Goal: Ask a question: Seek information or help from site administrators or community

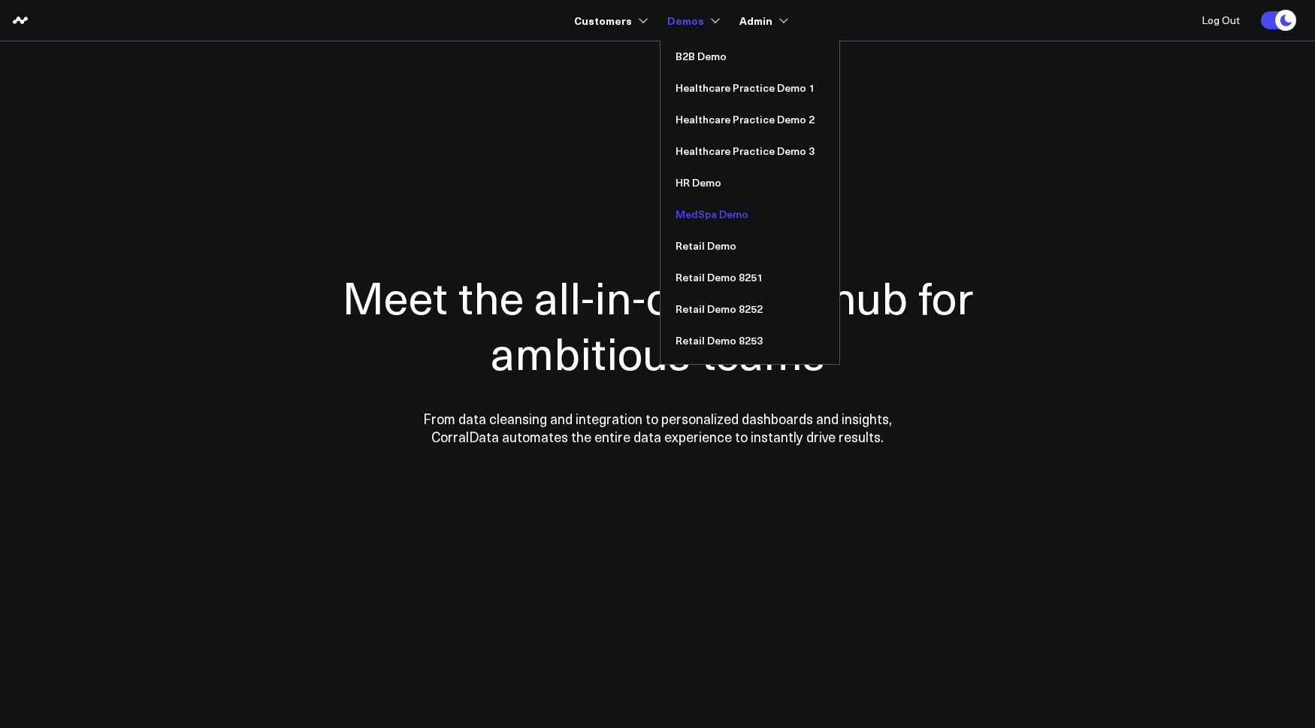
click at [696, 210] on link "MedSpa Demo" at bounding box center [750, 214] width 179 height 32
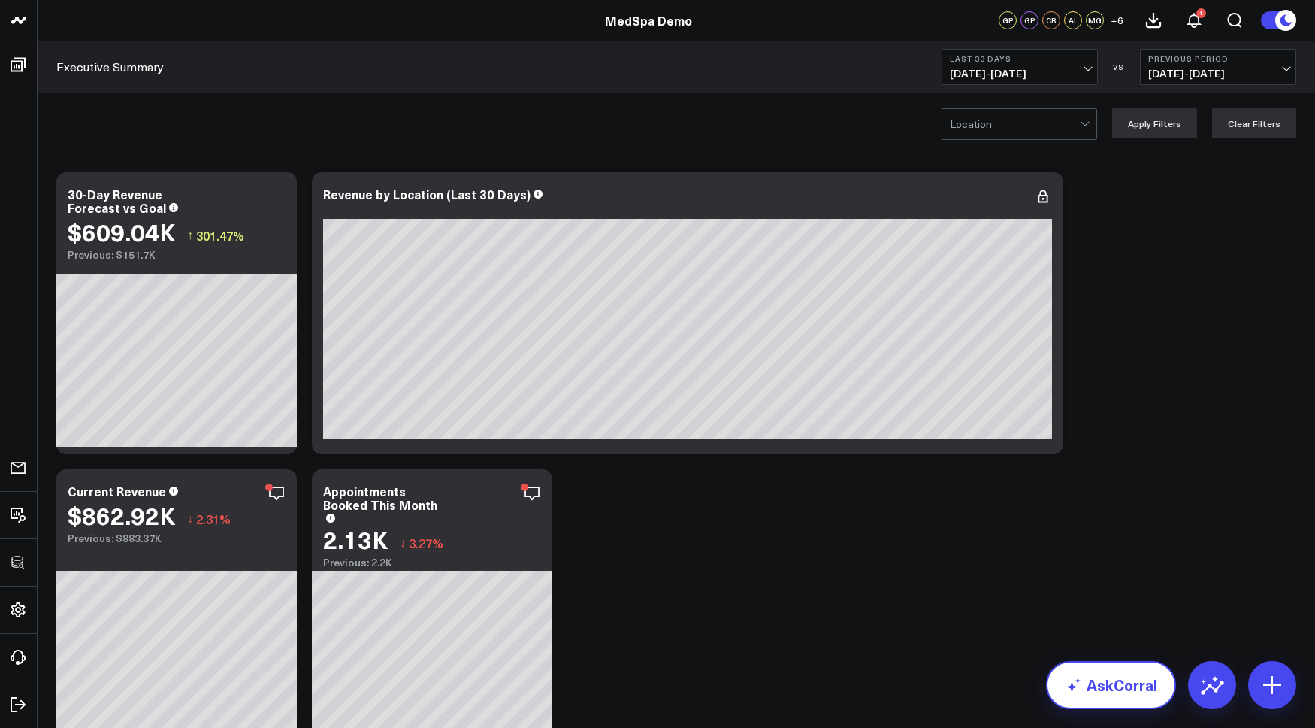
click at [1111, 684] on link "AskCorral" at bounding box center [1111, 685] width 130 height 48
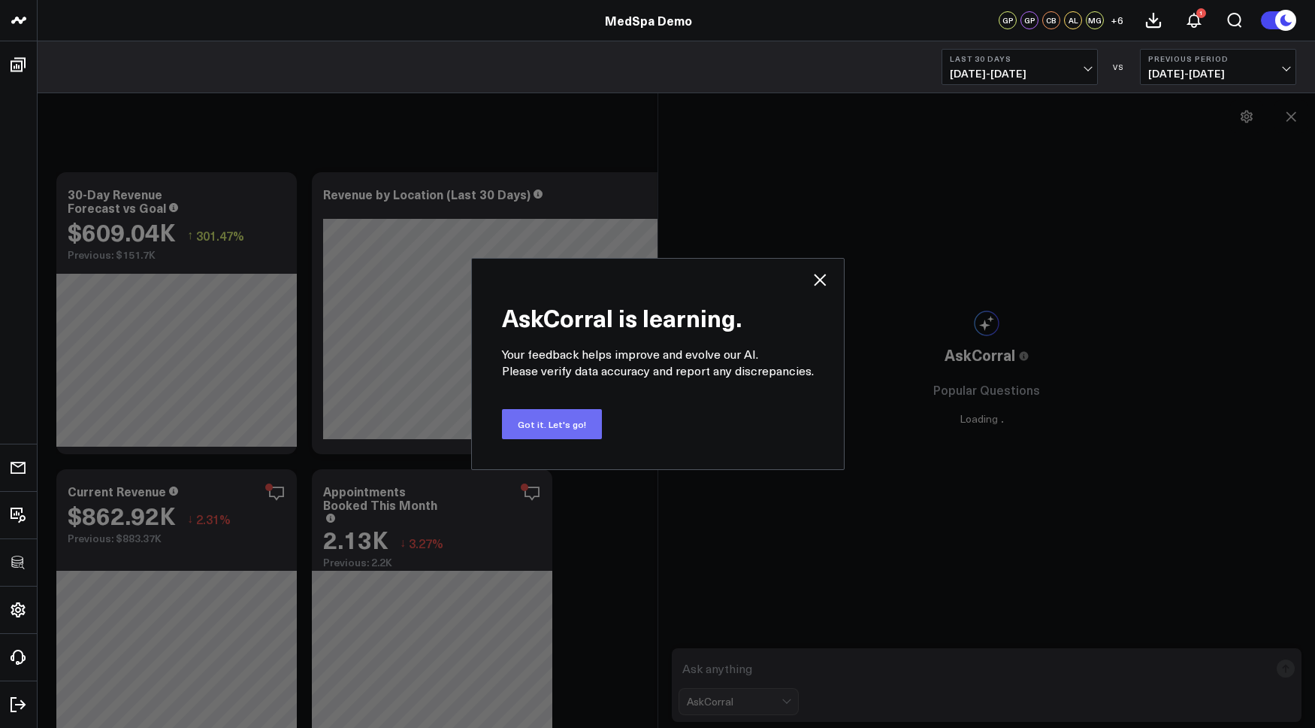
click at [576, 427] on button "Got it. Let's go!" at bounding box center [552, 424] width 100 height 30
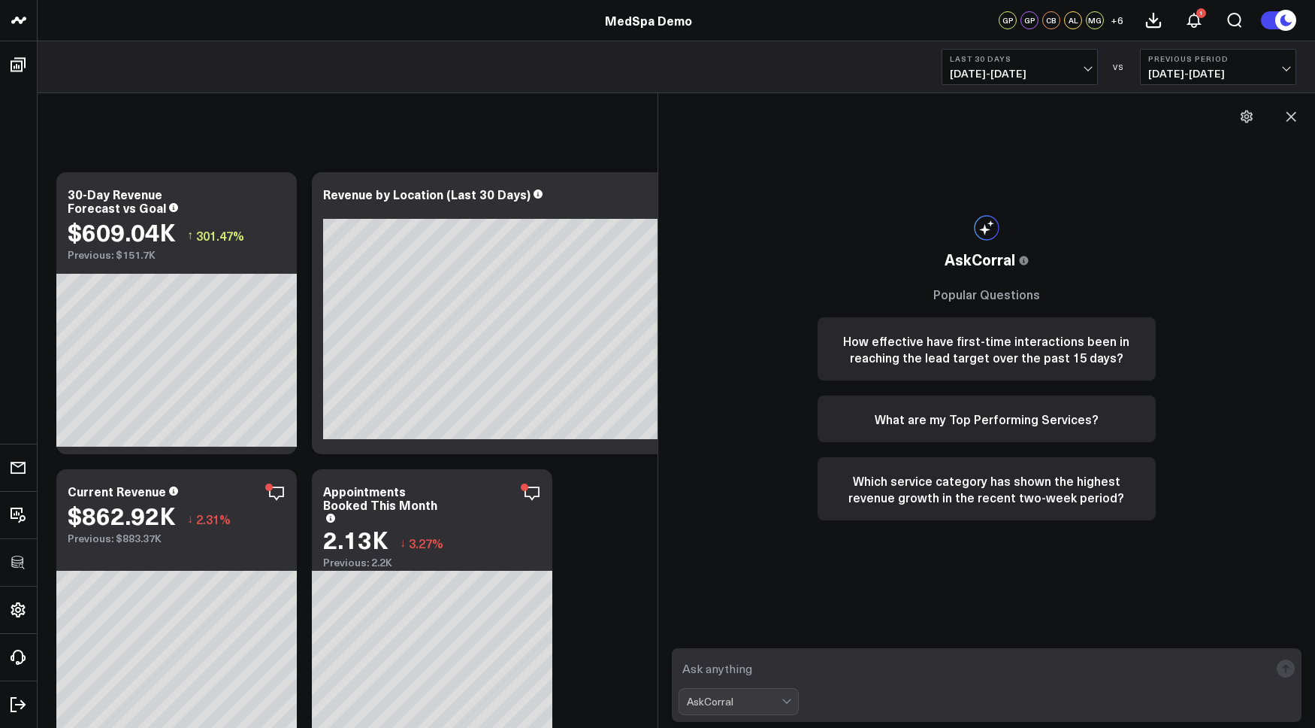
click at [782, 671] on textarea at bounding box center [974, 668] width 591 height 27
type textarea "what are my best performing services over the past 90 days?"
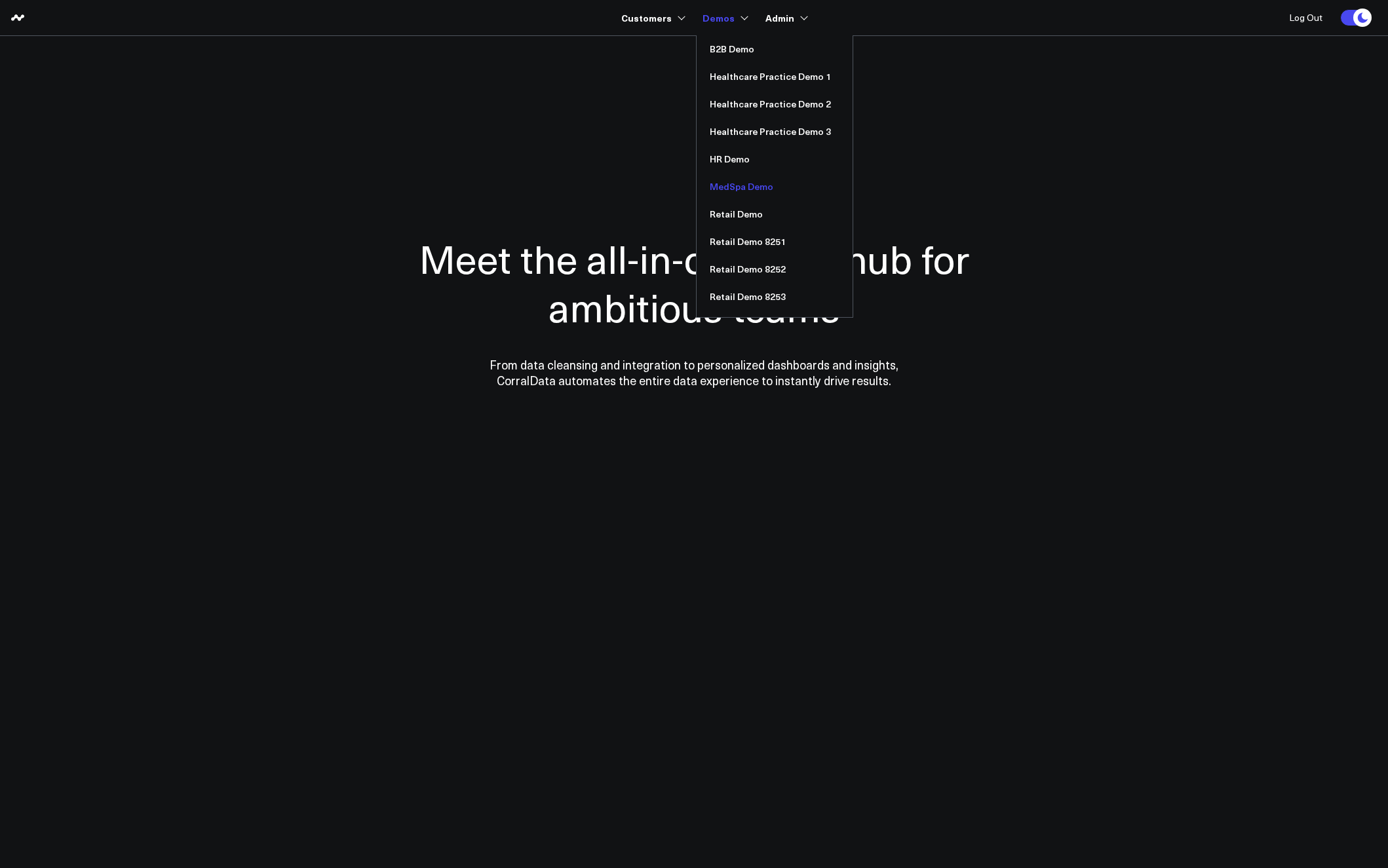
click at [741, 186] on link "MedSpa Demo" at bounding box center [774, 186] width 156 height 28
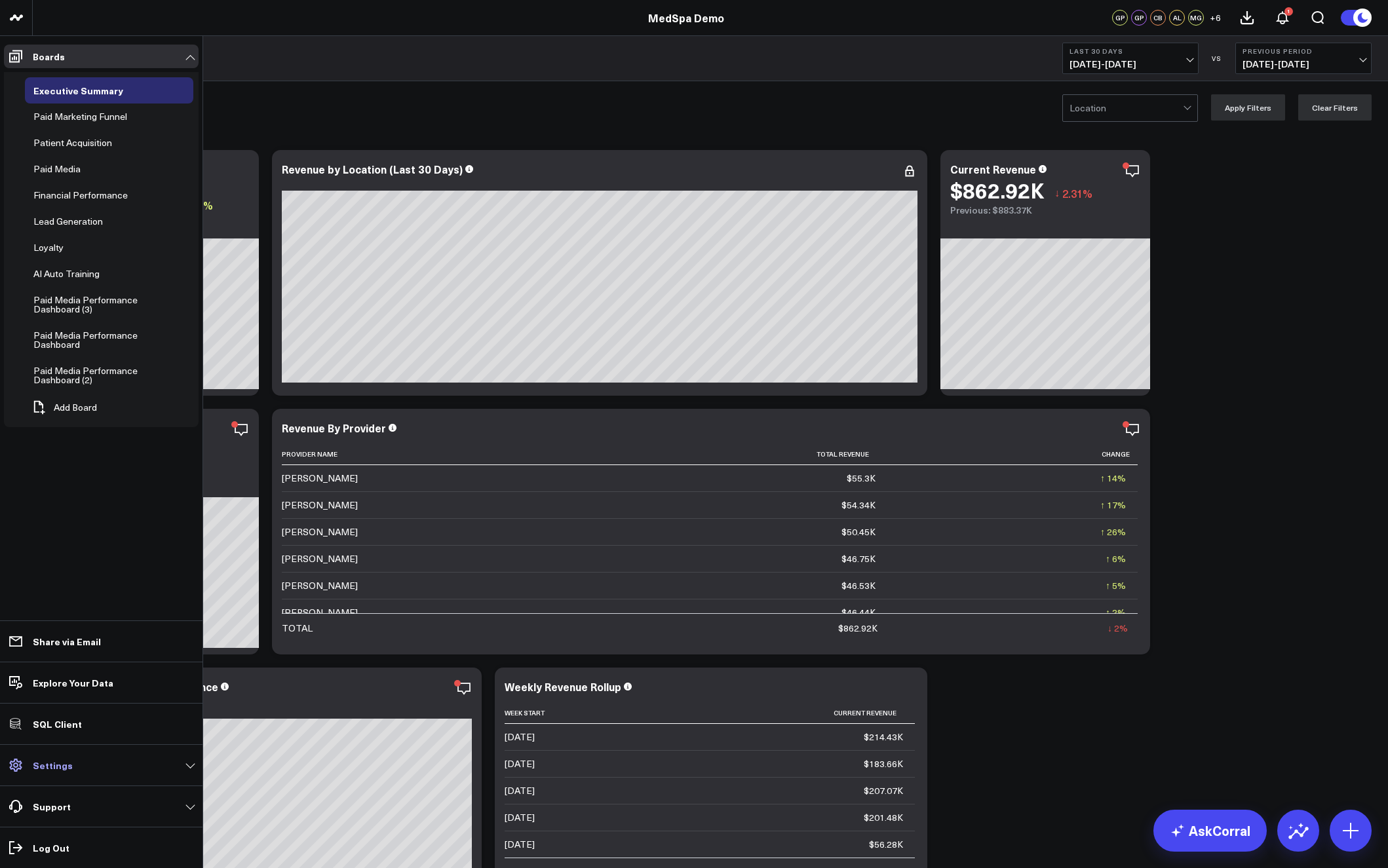
click at [59, 767] on p "Settings" at bounding box center [53, 765] width 40 height 10
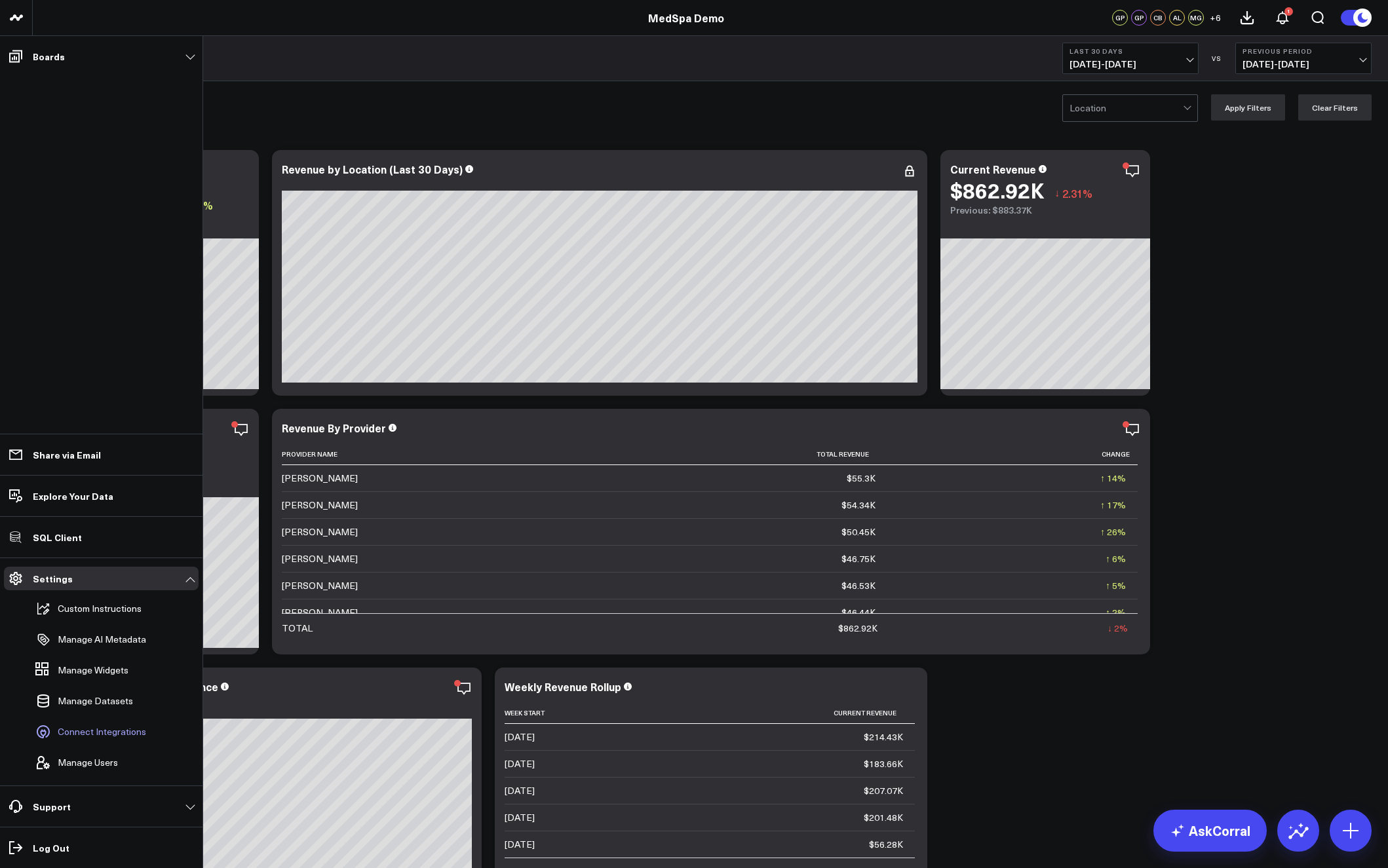
click at [91, 736] on span "Connect Integrations" at bounding box center [101, 731] width 88 height 10
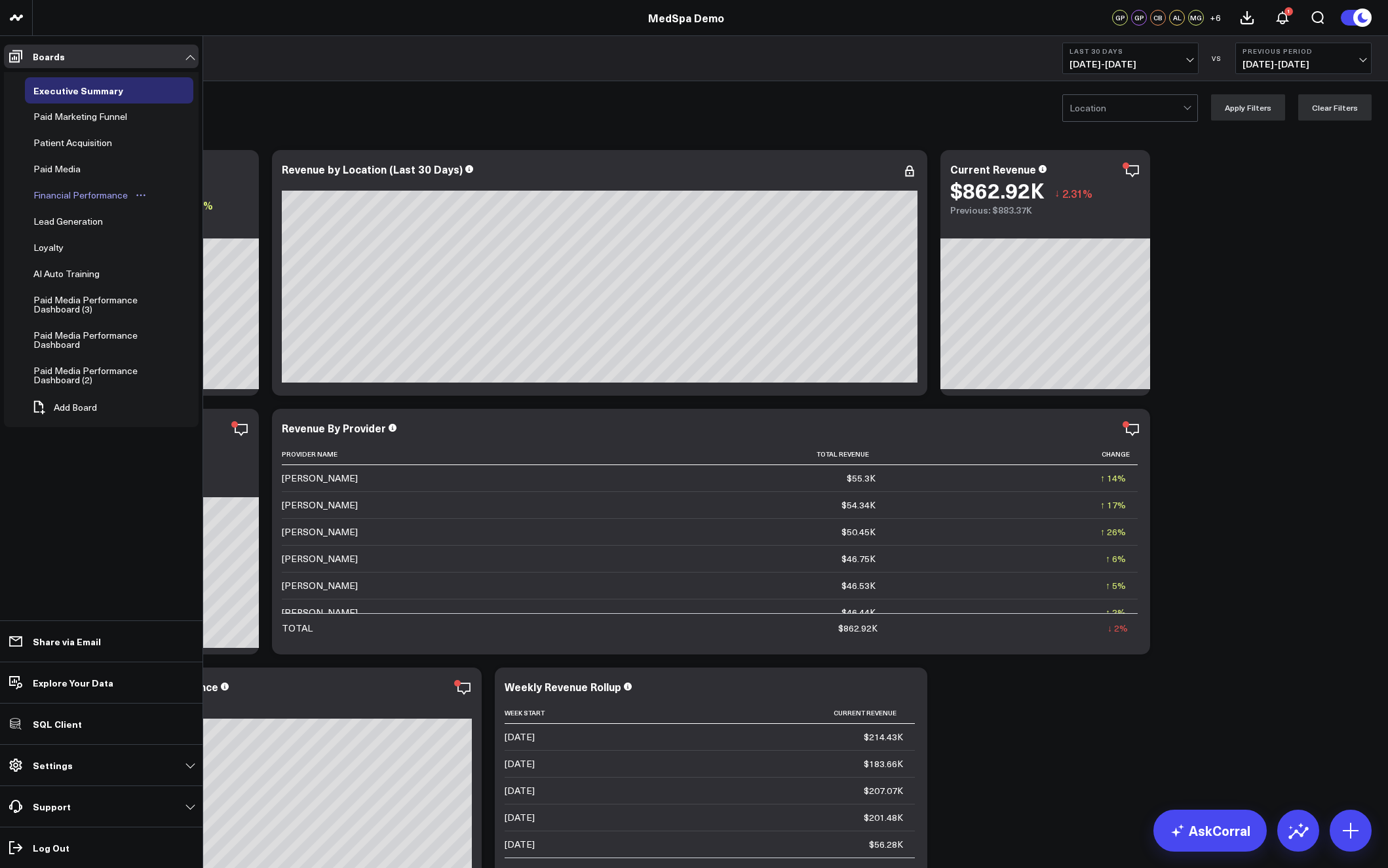
click at [65, 196] on div "Financial Performance" at bounding box center [81, 195] width 101 height 16
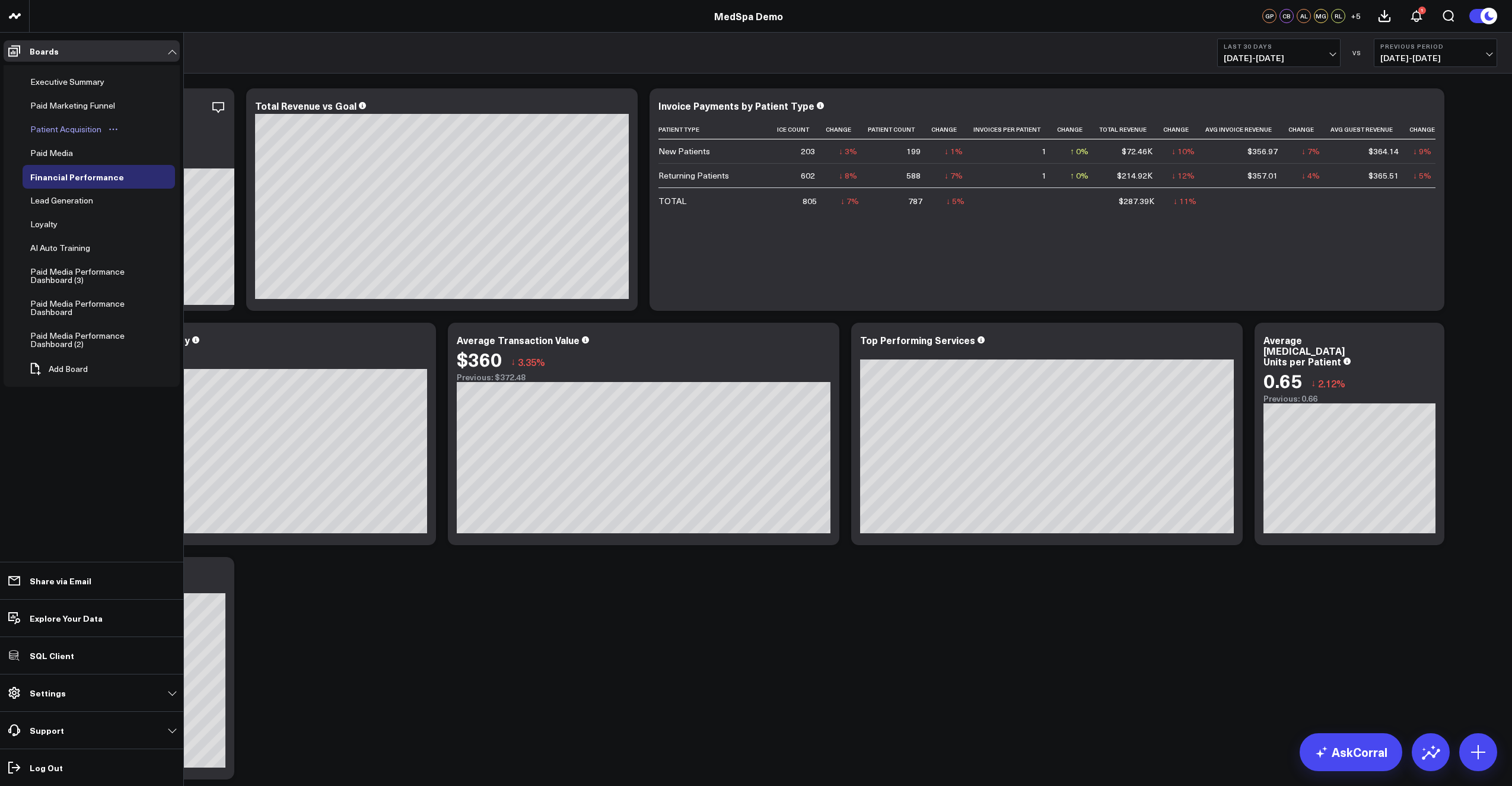
click at [51, 129] on div "Patient Acquisition" at bounding box center [66, 129] width 77 height 14
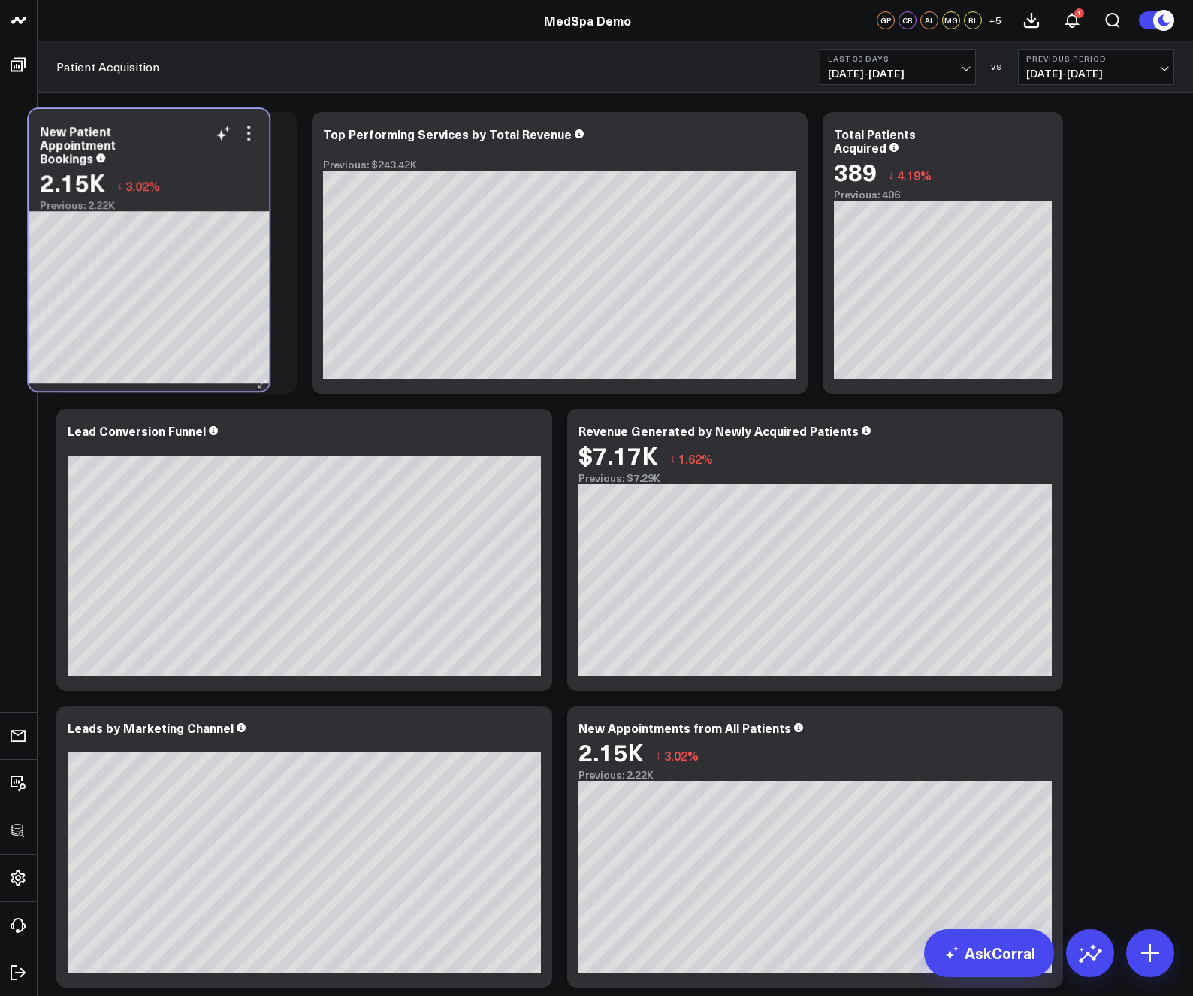
drag, startPoint x: 710, startPoint y: 141, endPoint x: 213, endPoint y: 144, distance: 496.8
click at [172, 138] on div "New Patient Appointment Bookings" at bounding box center [149, 144] width 218 height 41
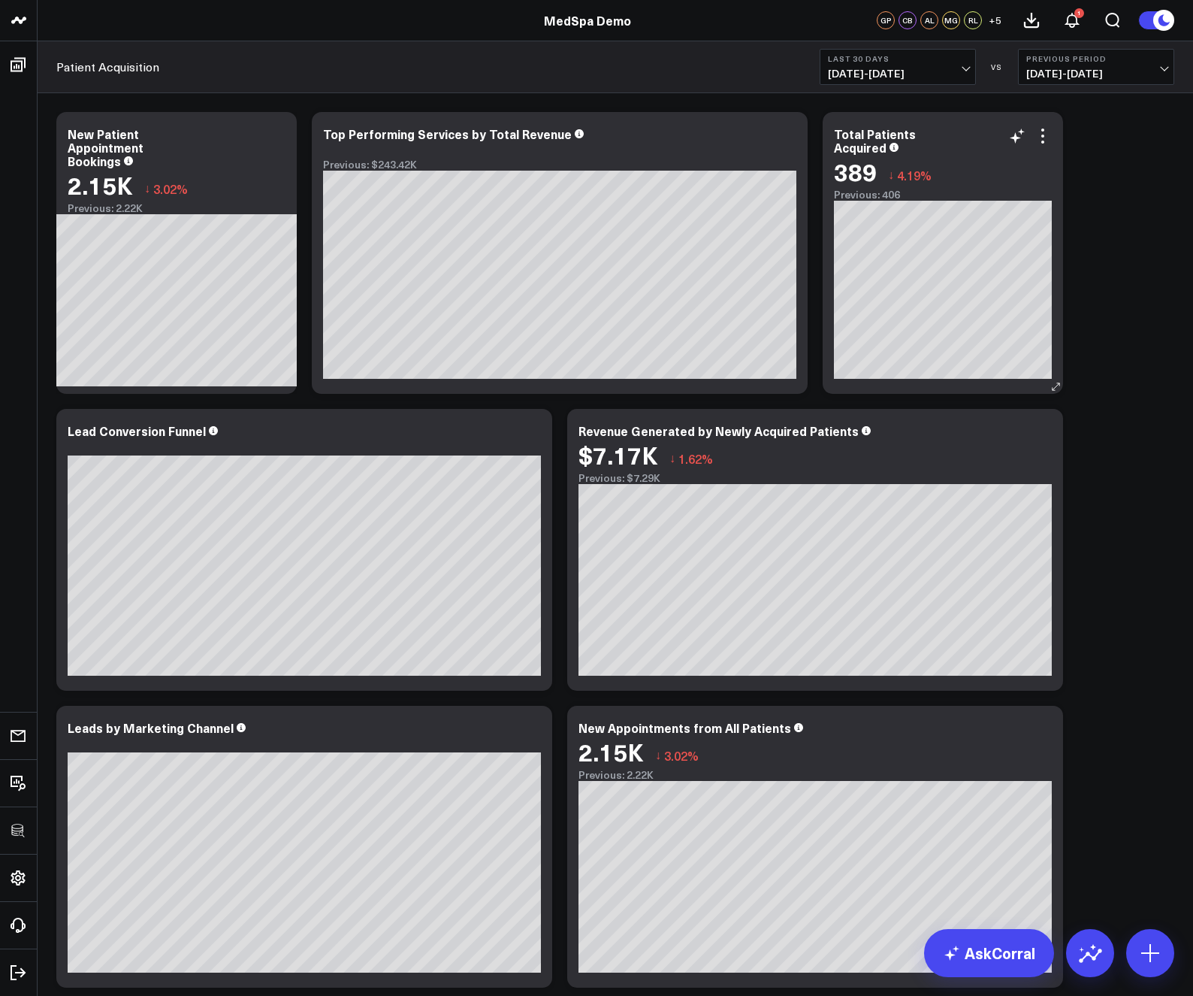
drag, startPoint x: 807, startPoint y: 126, endPoint x: 905, endPoint y: 116, distance: 98.2
click at [807, 126] on div "Modify via AI Copy link to widget Ask support Remove Create linked copy Executi…" at bounding box center [615, 846] width 1133 height 1484
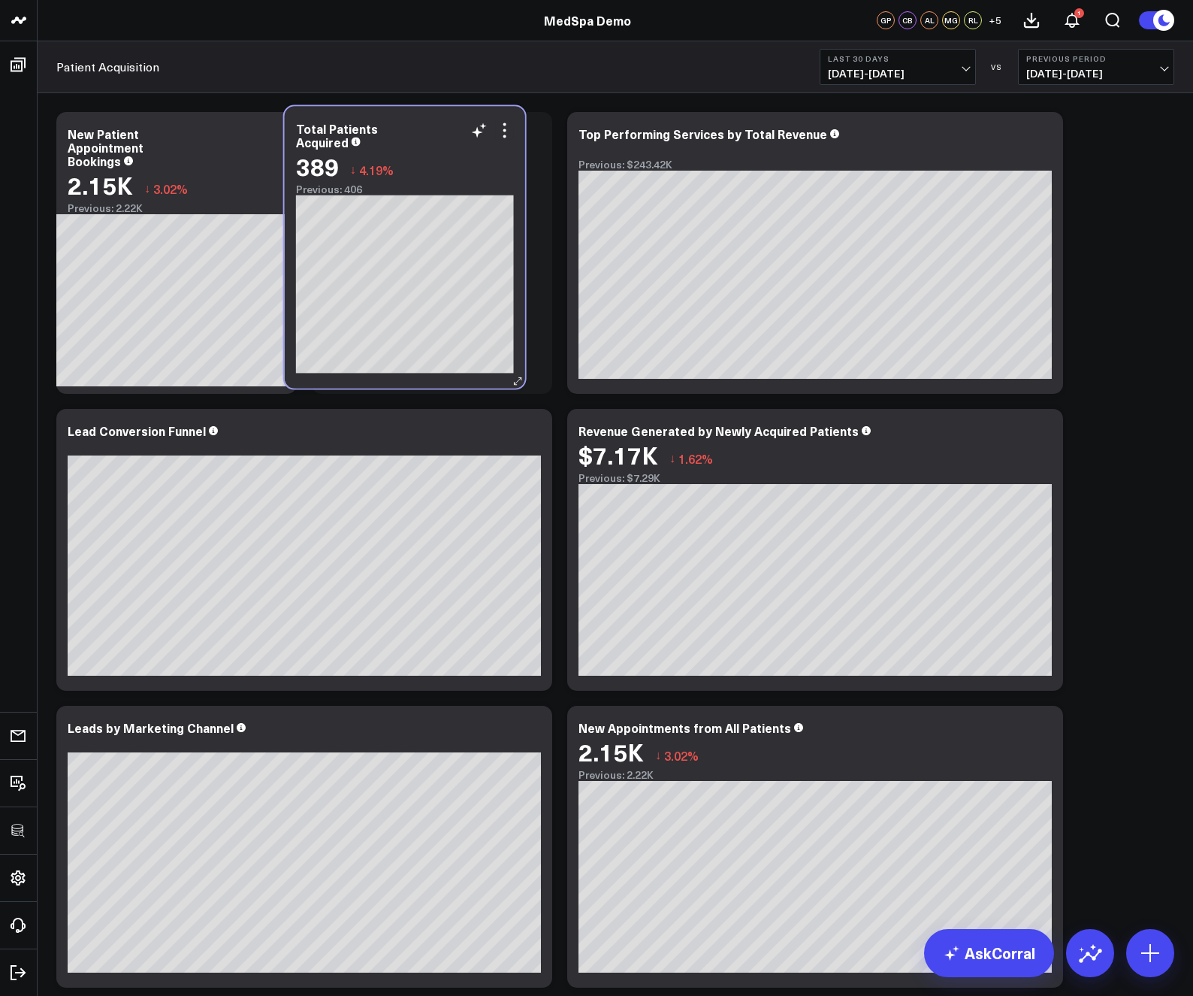
drag, startPoint x: 964, startPoint y: 123, endPoint x: 426, endPoint y: 117, distance: 538.1
click at [426, 117] on div "Total Patients Acquired 389 ↓ 4.19% Previous: 406" at bounding box center [405, 248] width 241 height 282
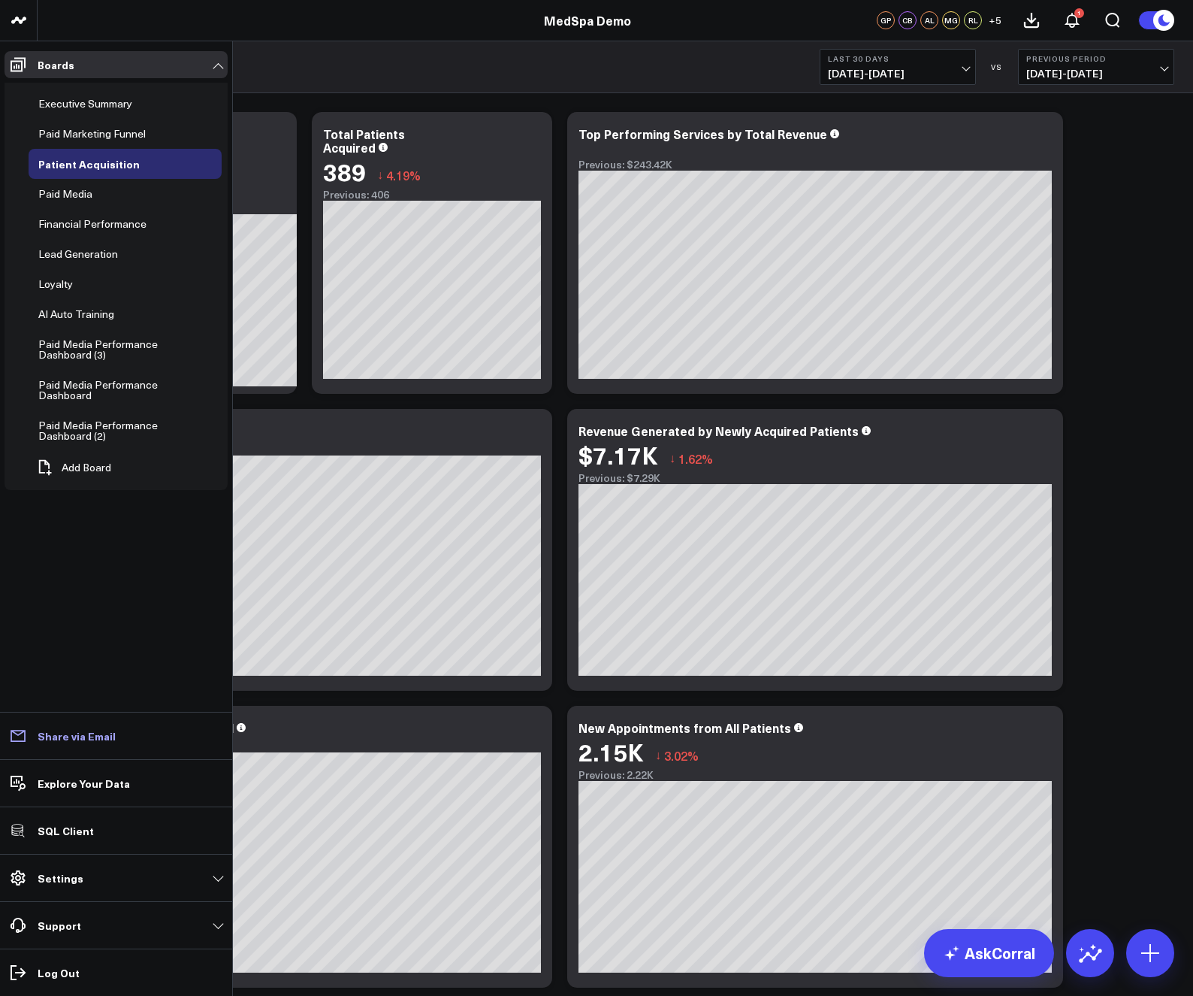
click at [77, 734] on p "Share via Email" at bounding box center [77, 736] width 78 height 12
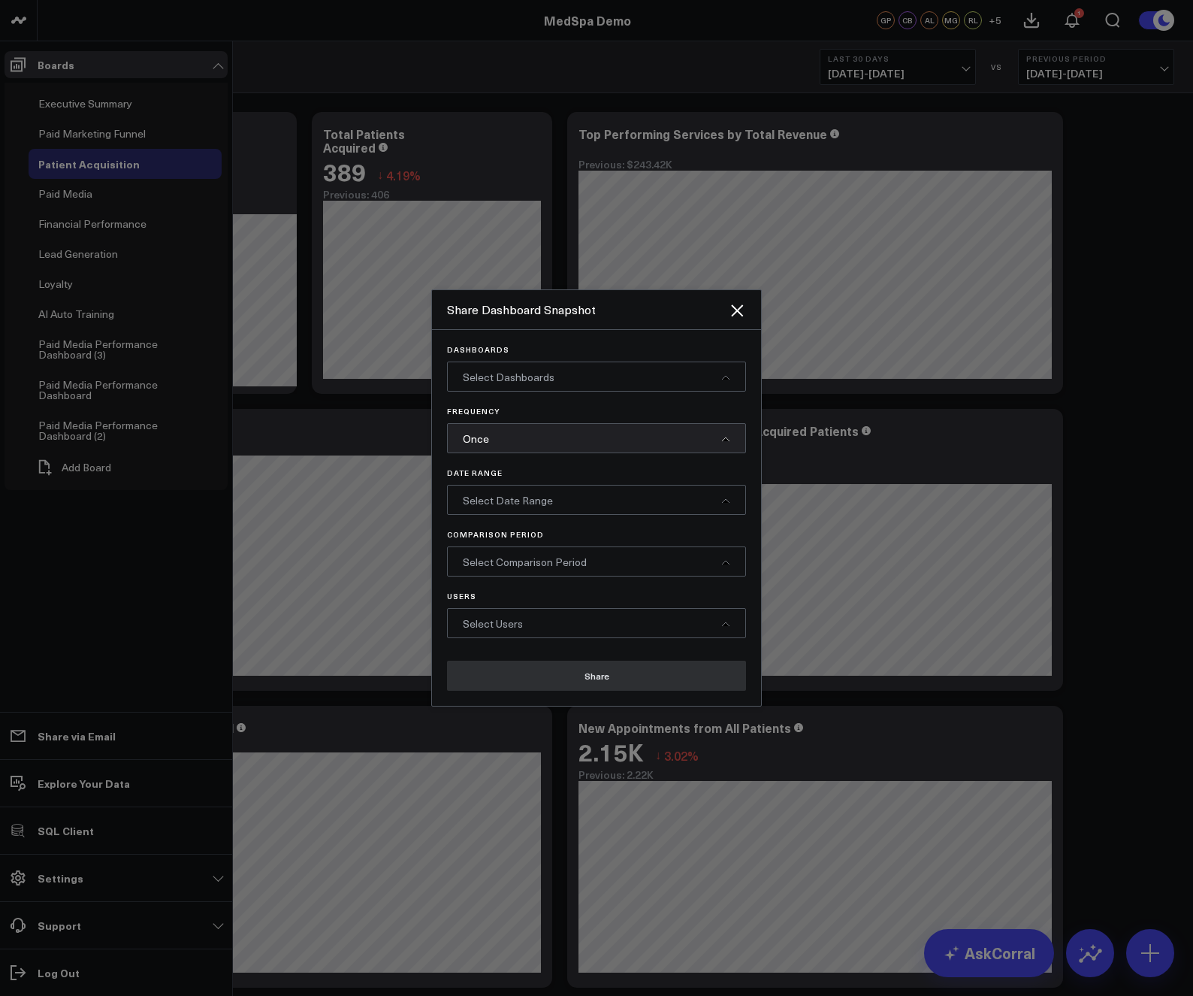
click at [503, 370] on span "Select Dashboards" at bounding box center [509, 377] width 92 height 14
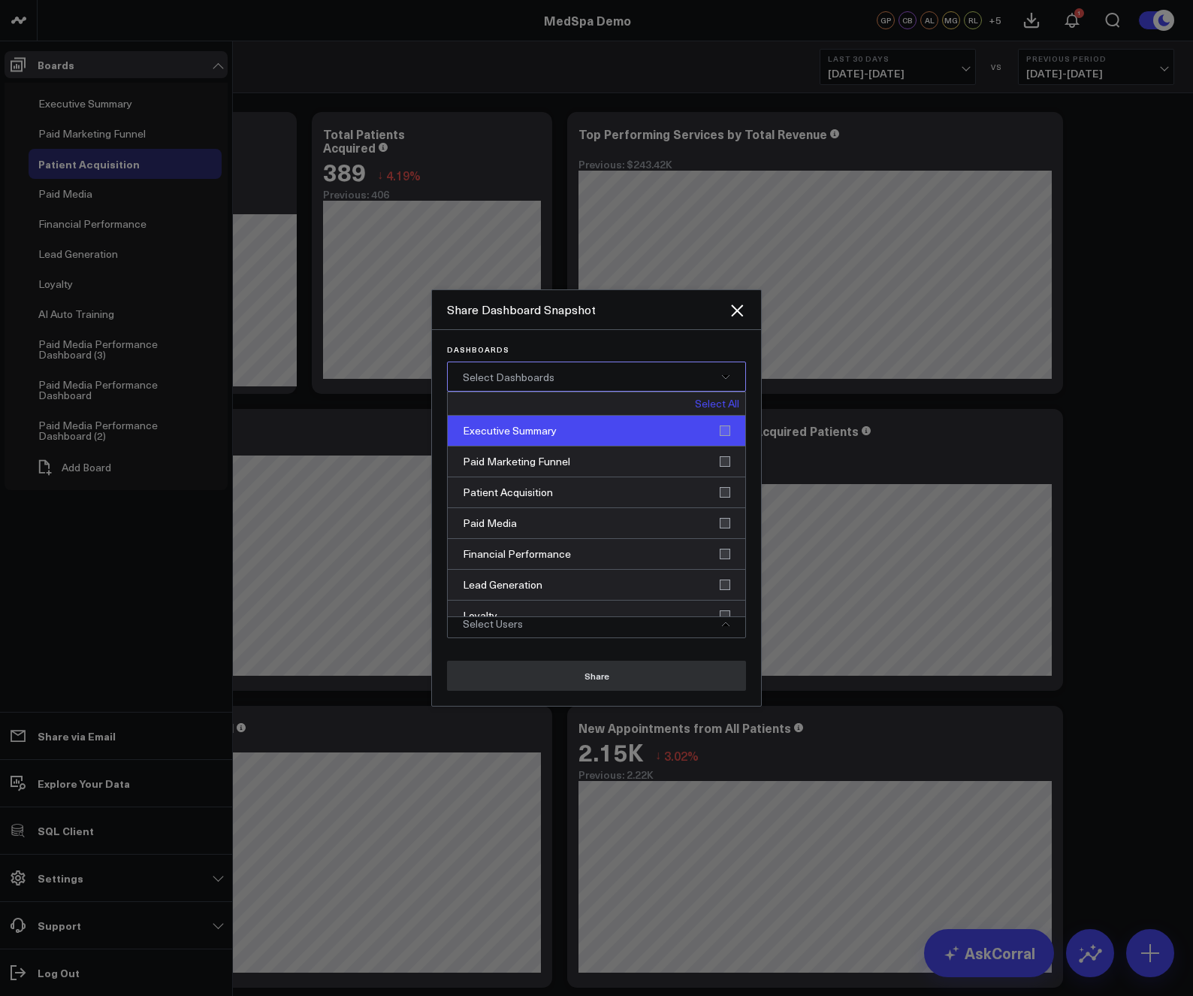
click at [506, 438] on div "Executive Summary" at bounding box center [597, 431] width 298 height 31
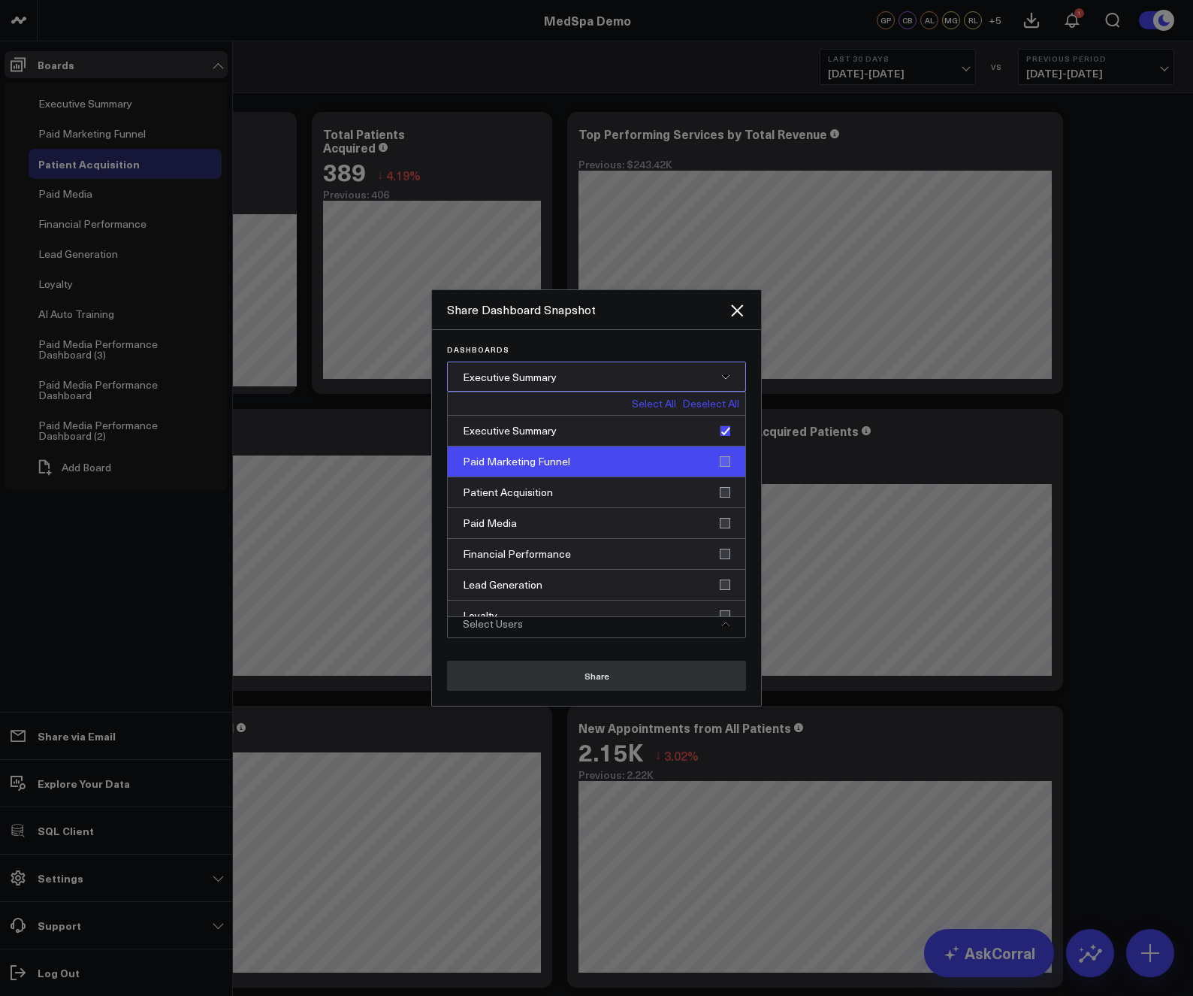
click at [511, 464] on div "Paid Marketing Funnel" at bounding box center [597, 461] width 298 height 31
click at [634, 376] on span "Executive Summary, Paid Marketing Funnel" at bounding box center [565, 377] width 205 height 14
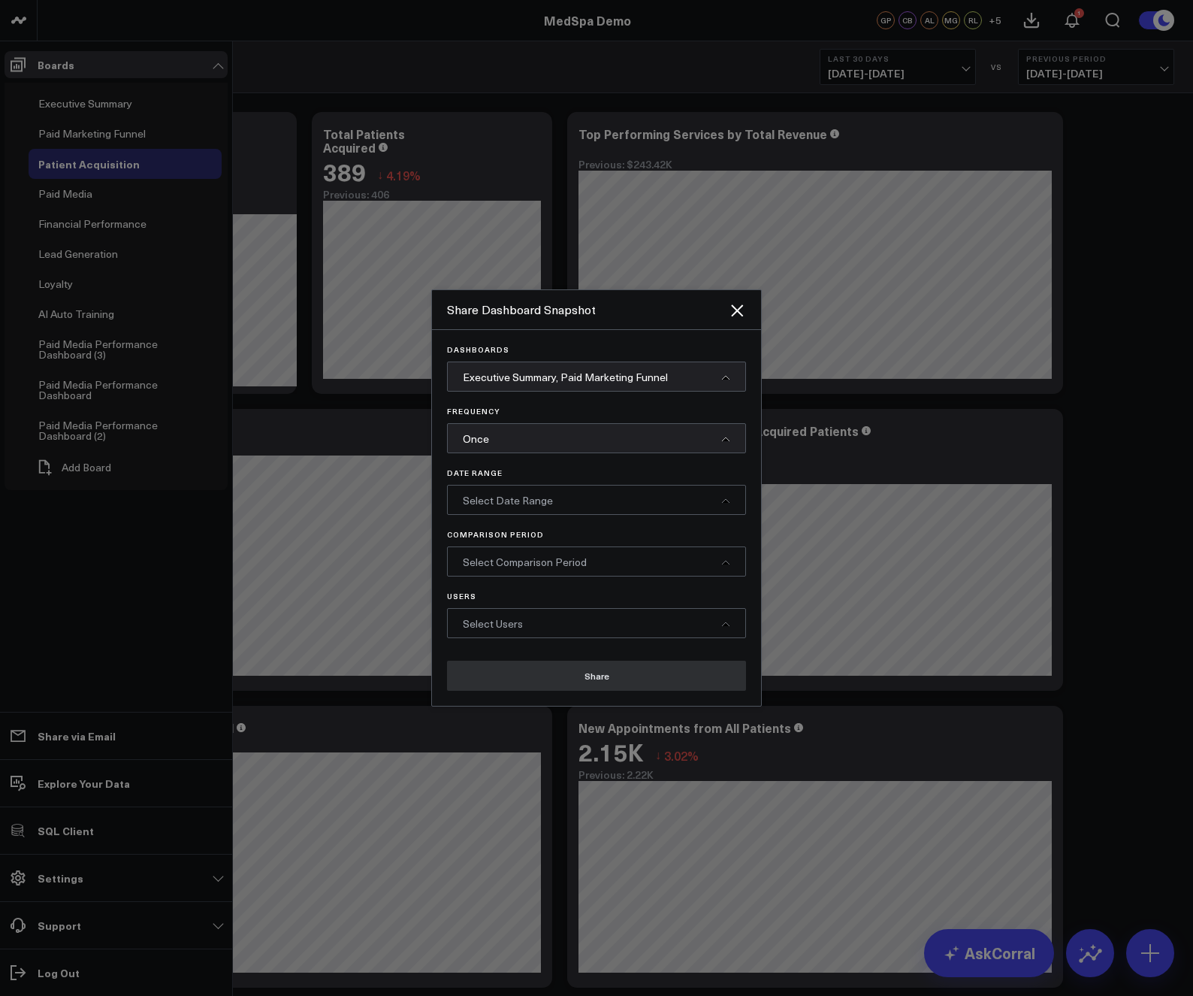
click at [510, 436] on div "Once" at bounding box center [596, 438] width 299 height 30
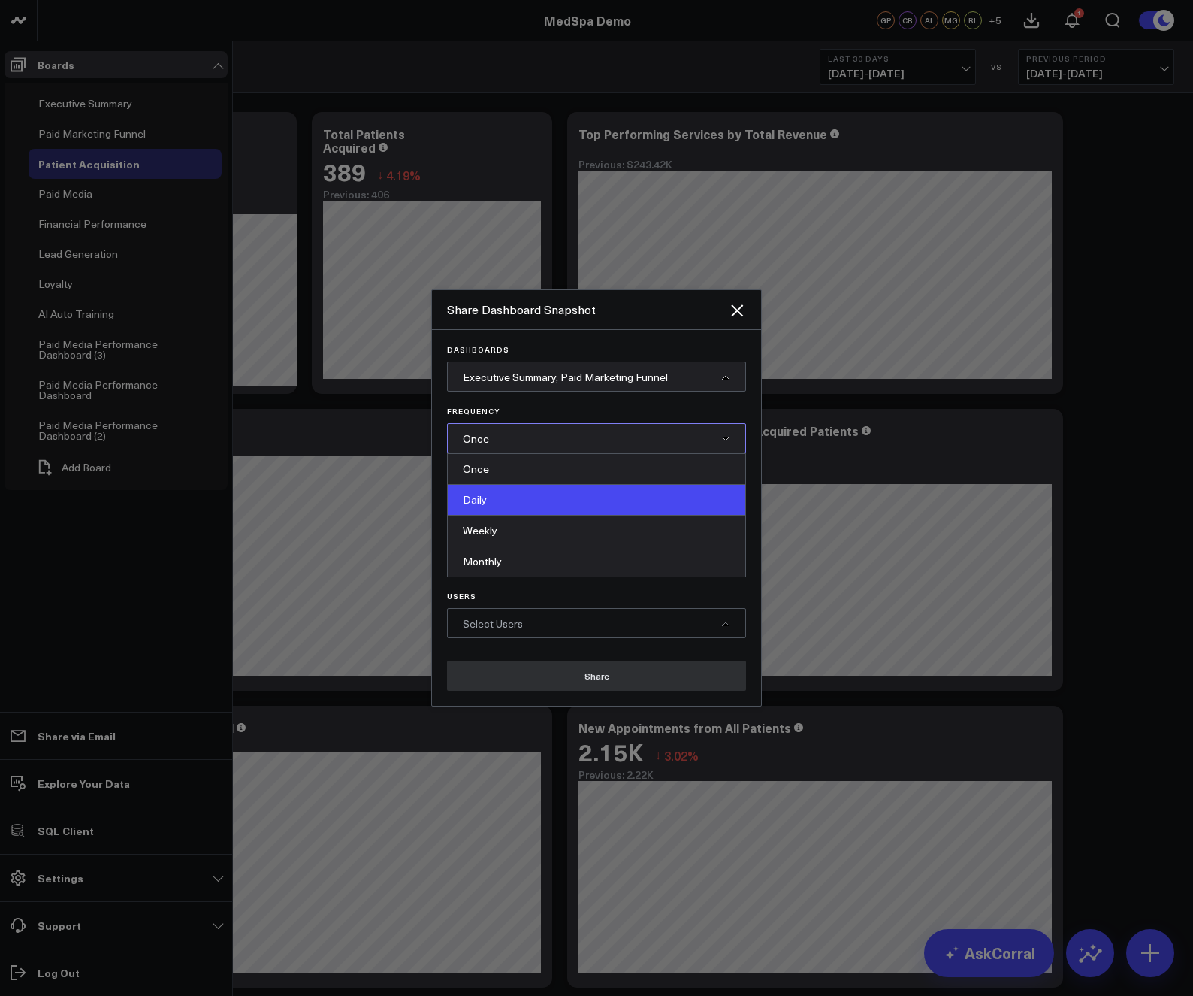
click at [522, 505] on div "Daily" at bounding box center [597, 500] width 298 height 31
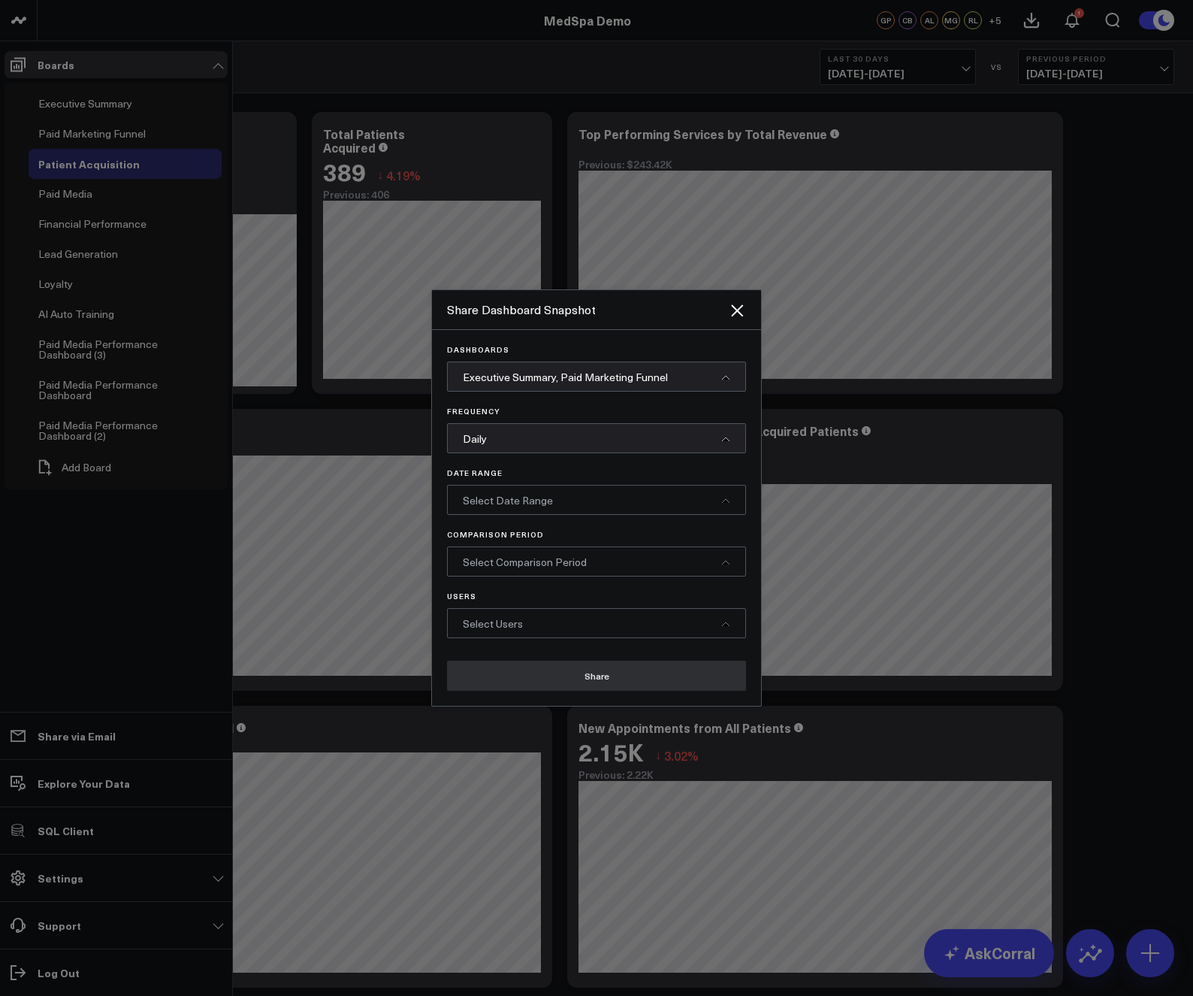
click at [493, 502] on span "Select Date Range" at bounding box center [508, 500] width 90 height 14
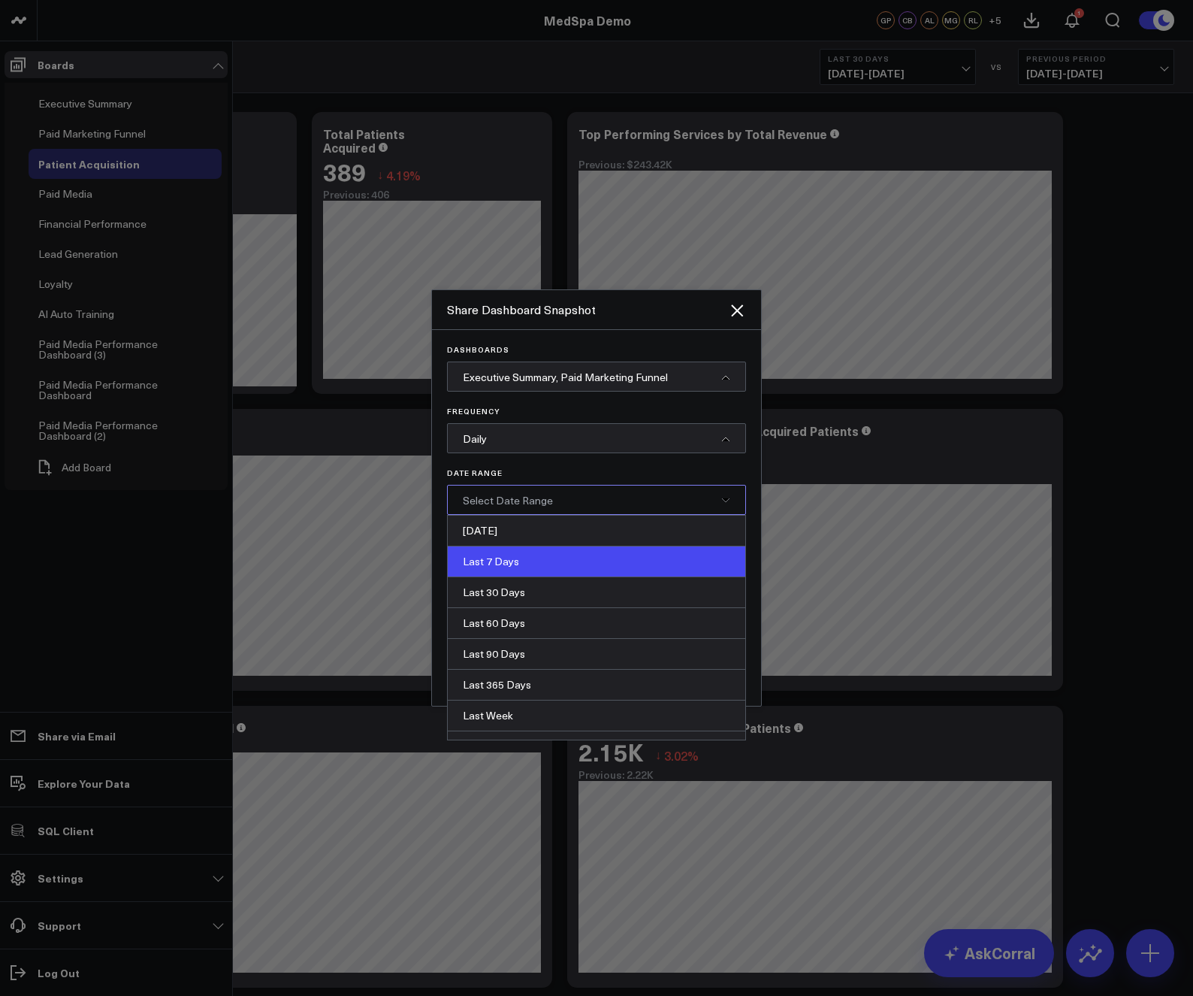
click at [504, 555] on div "Last 7 Days" at bounding box center [597, 561] width 298 height 31
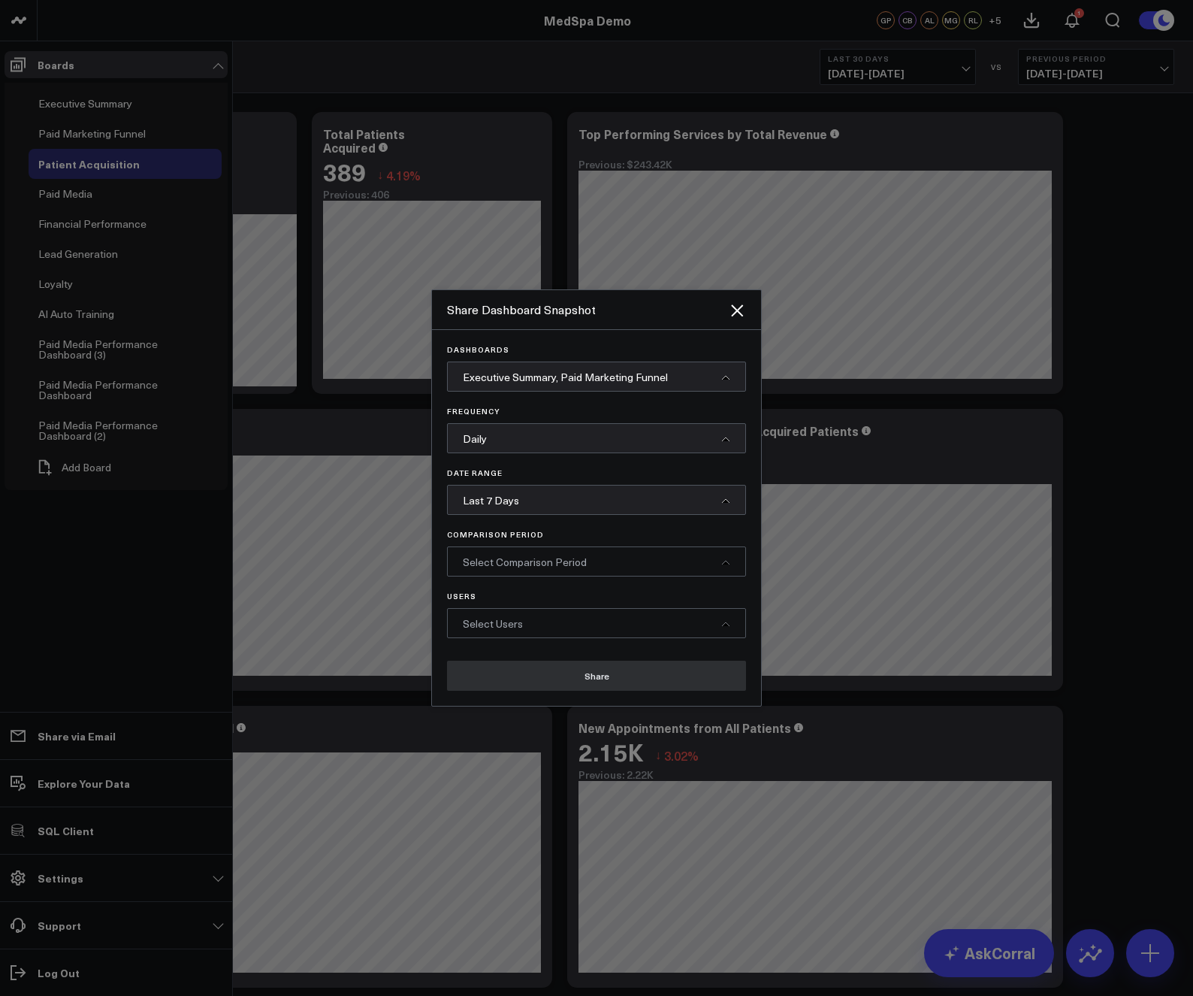
click at [525, 561] on span "Select Comparison Period" at bounding box center [525, 562] width 124 height 14
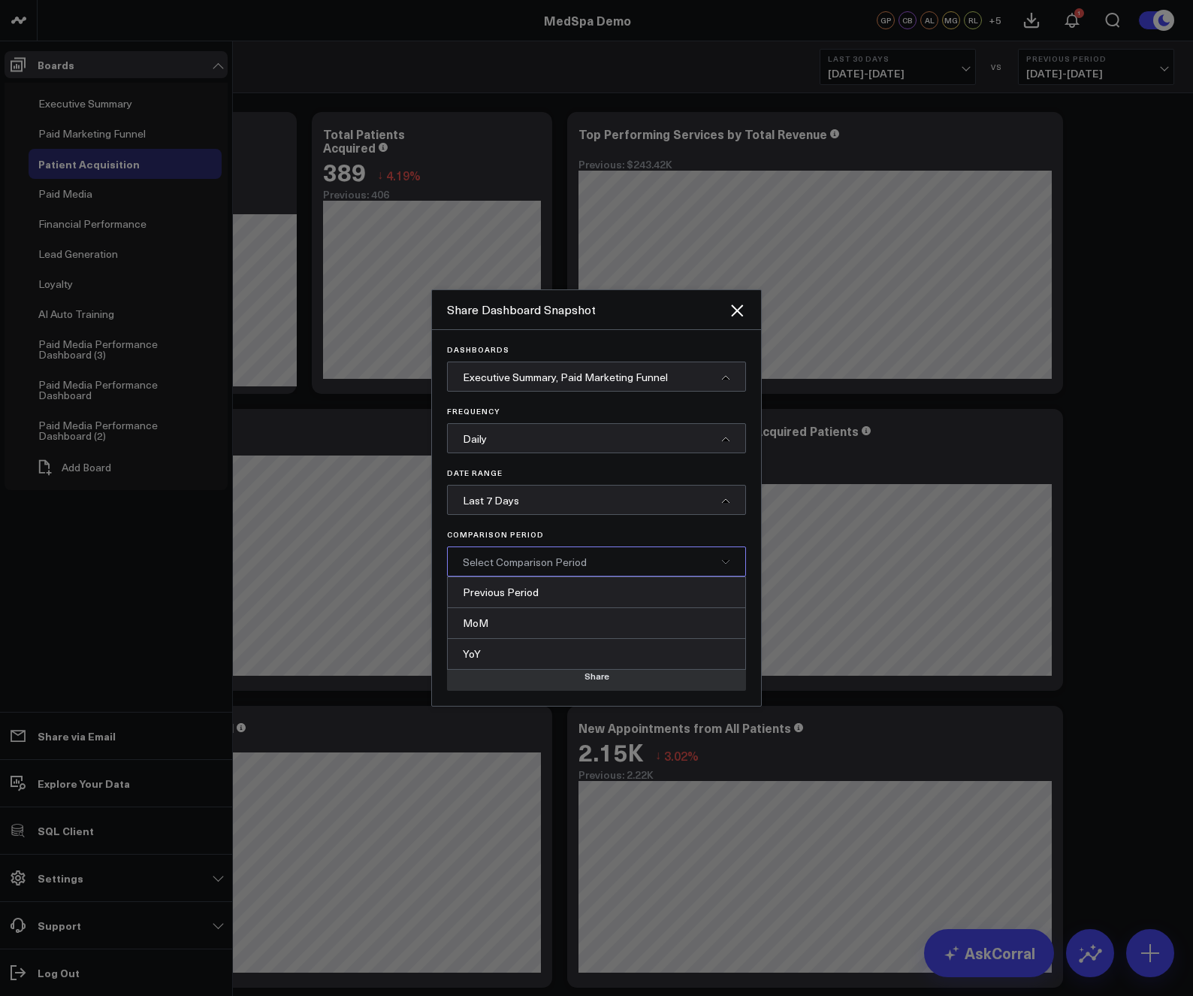
click at [492, 494] on span "Last 7 Days" at bounding box center [491, 500] width 56 height 14
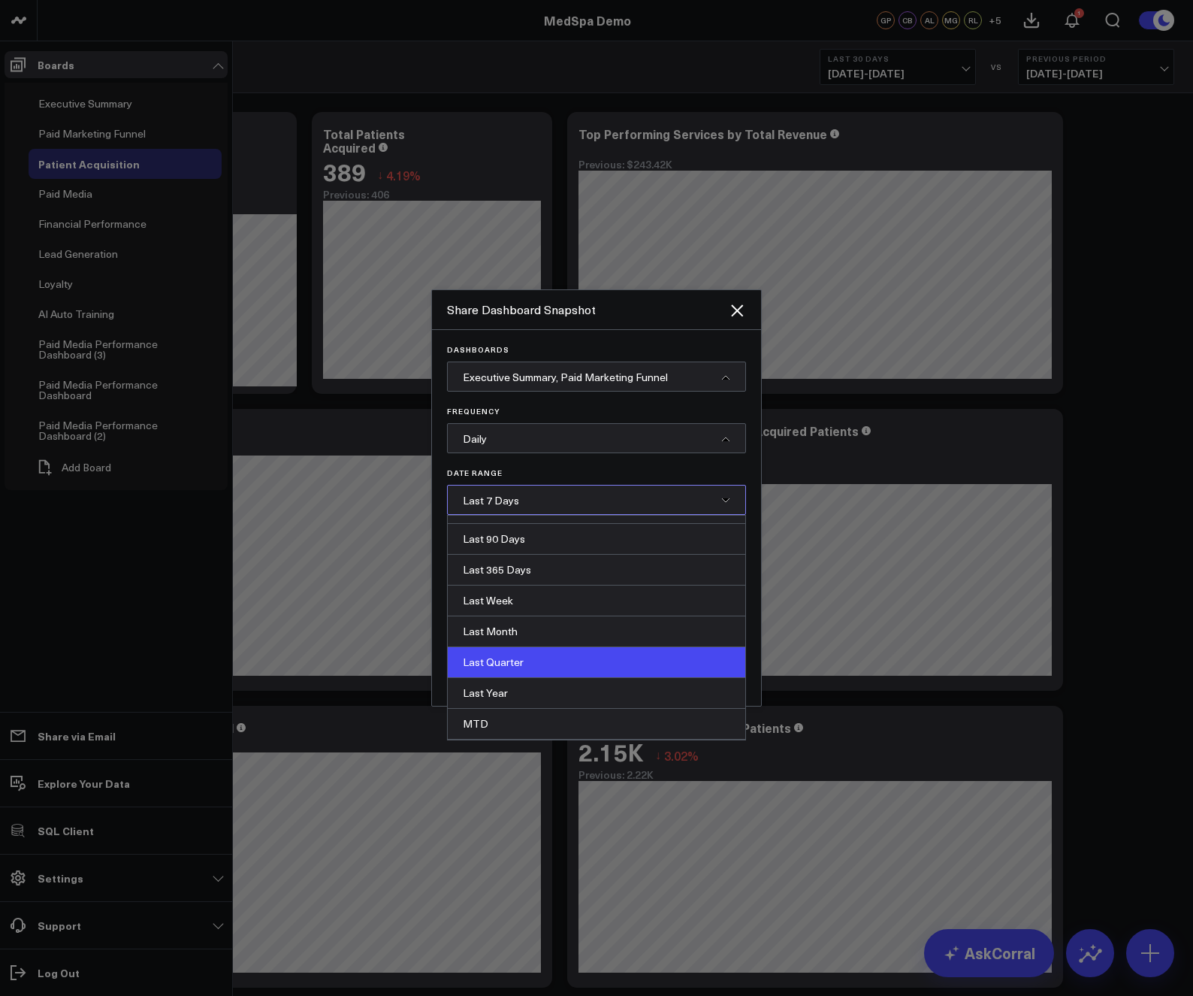
scroll to position [176, 0]
click at [486, 659] on div "MTD" at bounding box center [597, 663] width 298 height 31
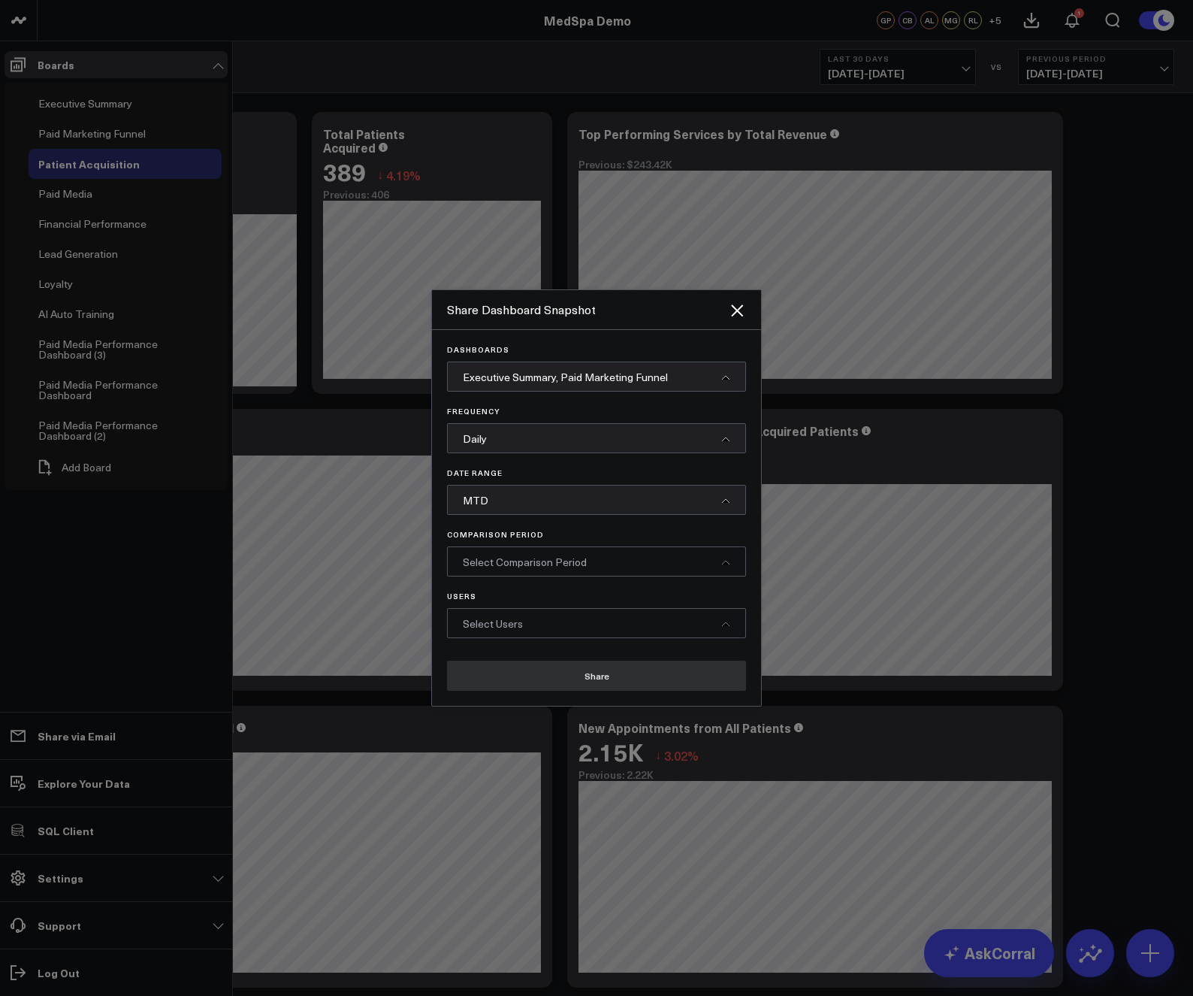
click at [514, 564] on span "Select Comparison Period" at bounding box center [525, 562] width 124 height 14
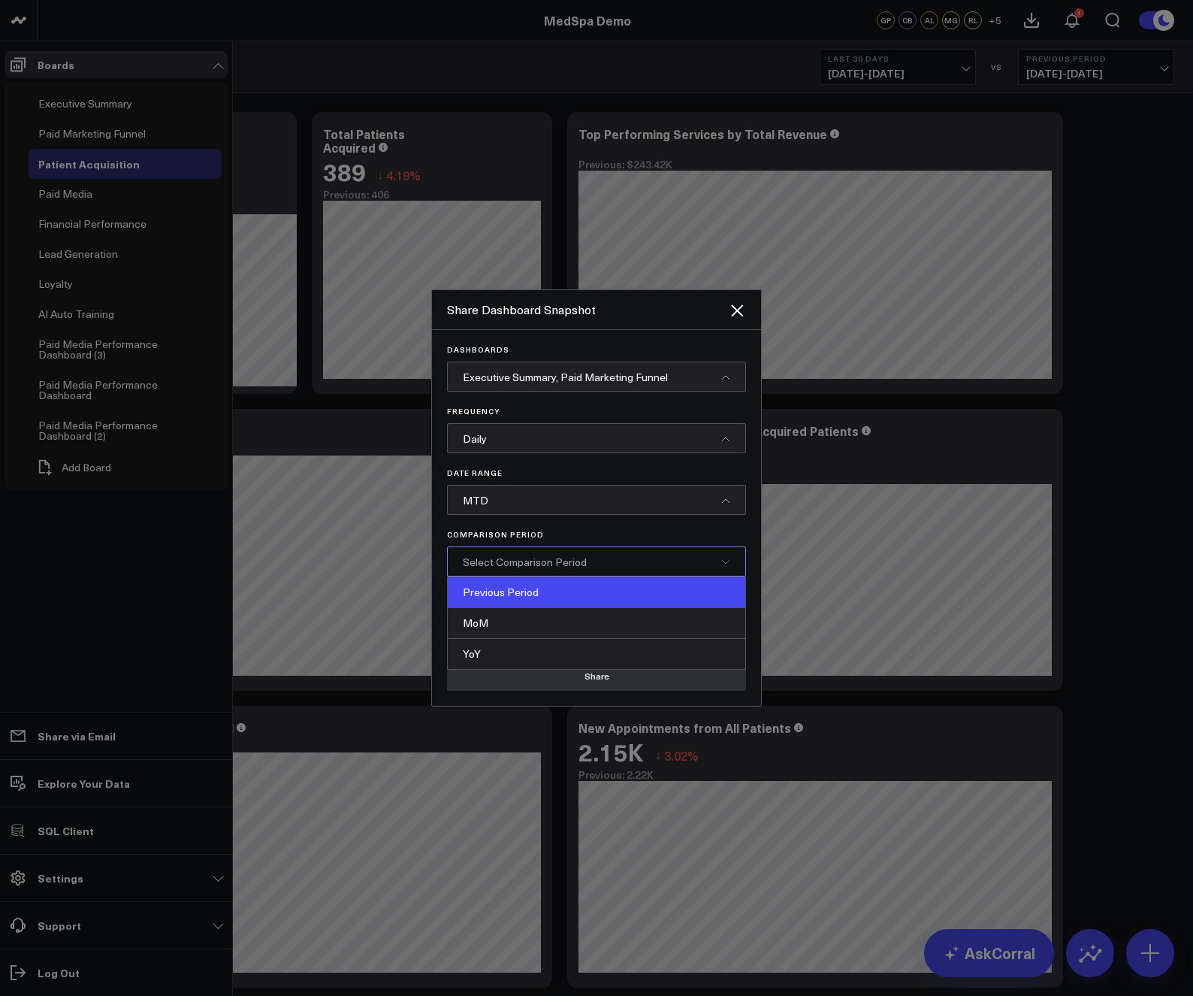
click at [507, 597] on div "Previous Period" at bounding box center [597, 592] width 298 height 31
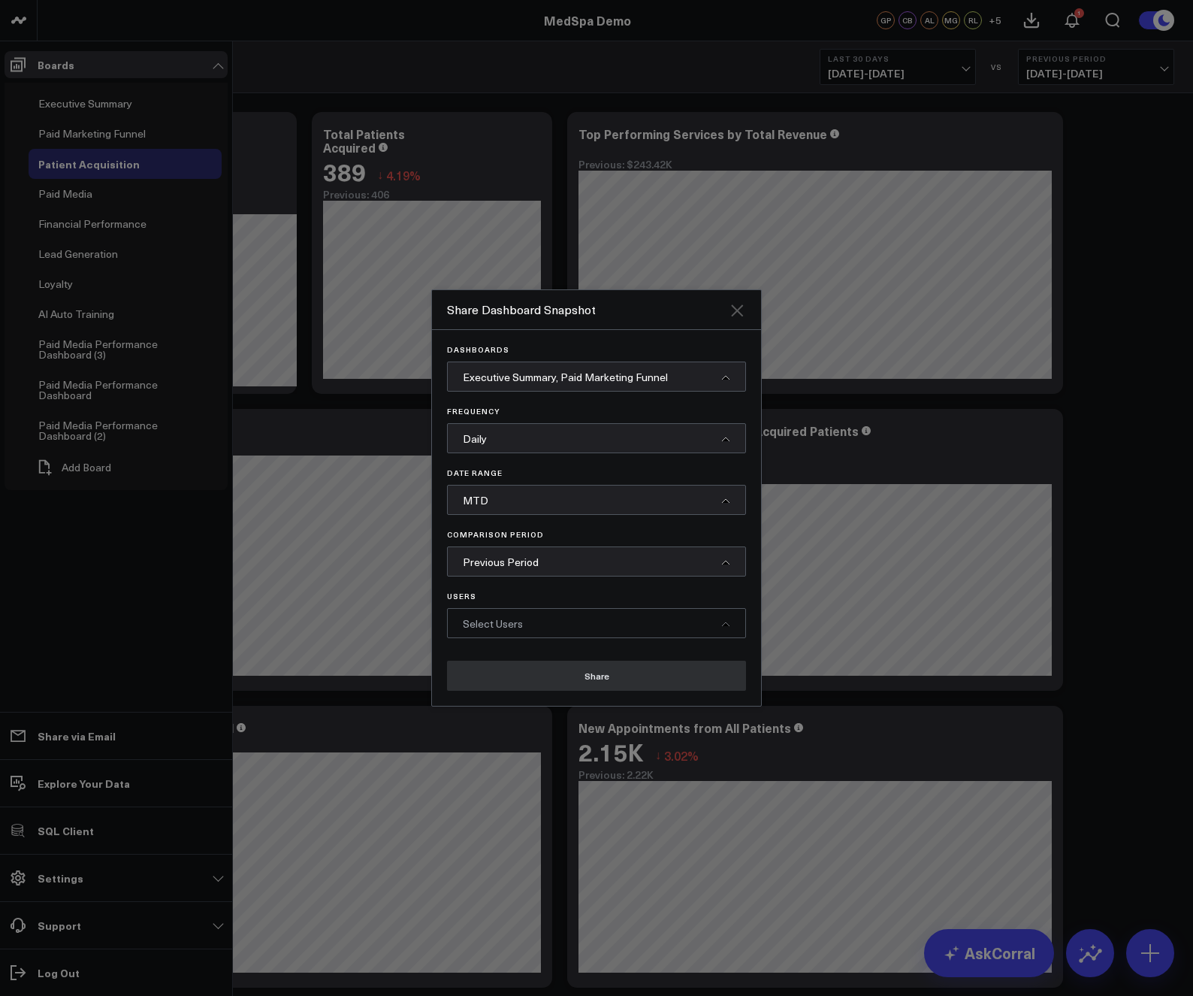
click at [737, 307] on icon "Close" at bounding box center [737, 310] width 18 height 18
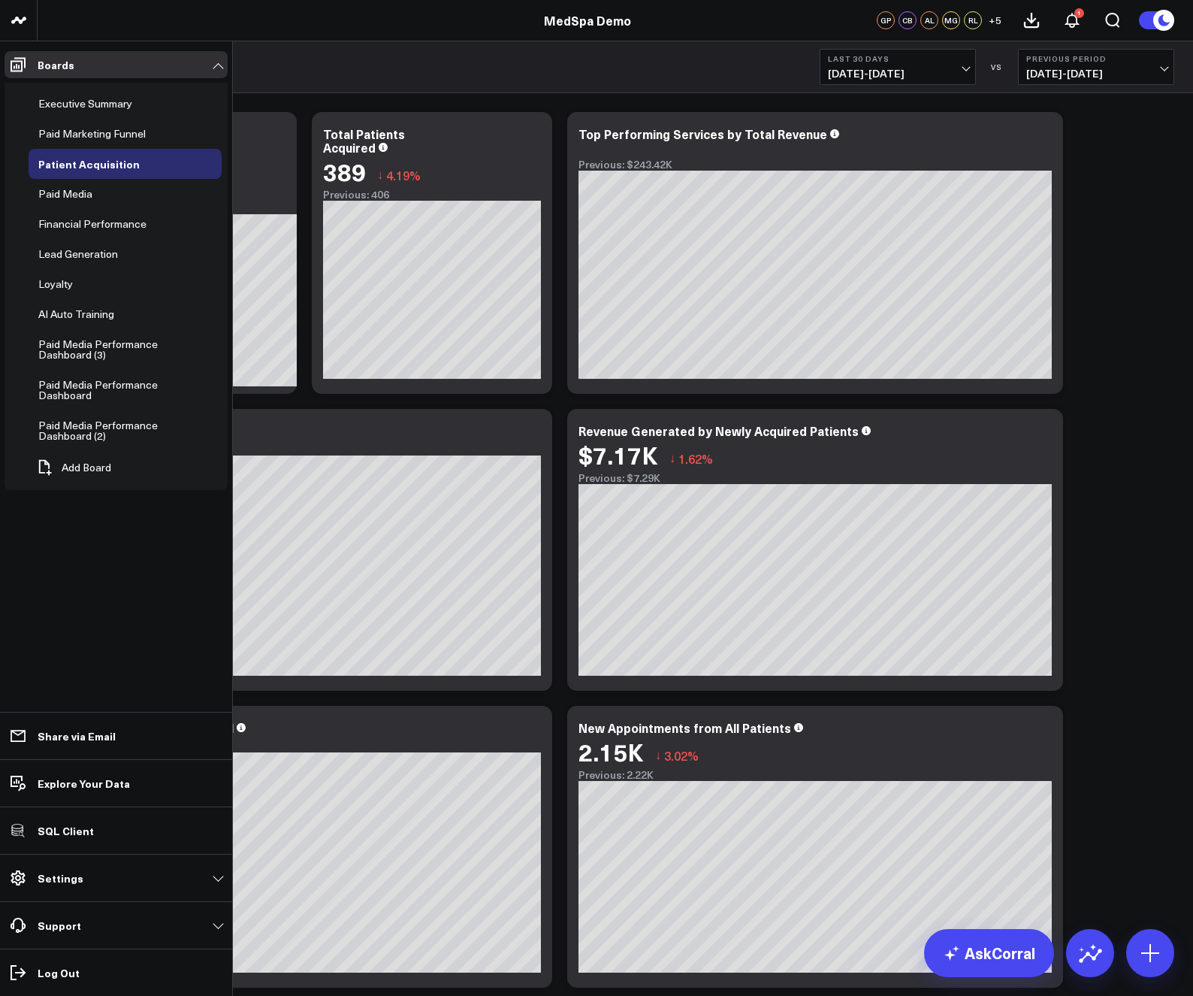
click at [1132, 413] on div "Modify via AI Copy link to widget Ask support Remove Create linked copy Executi…" at bounding box center [615, 846] width 1133 height 1484
click at [219, 62] on link "Boards" at bounding box center [116, 64] width 223 height 27
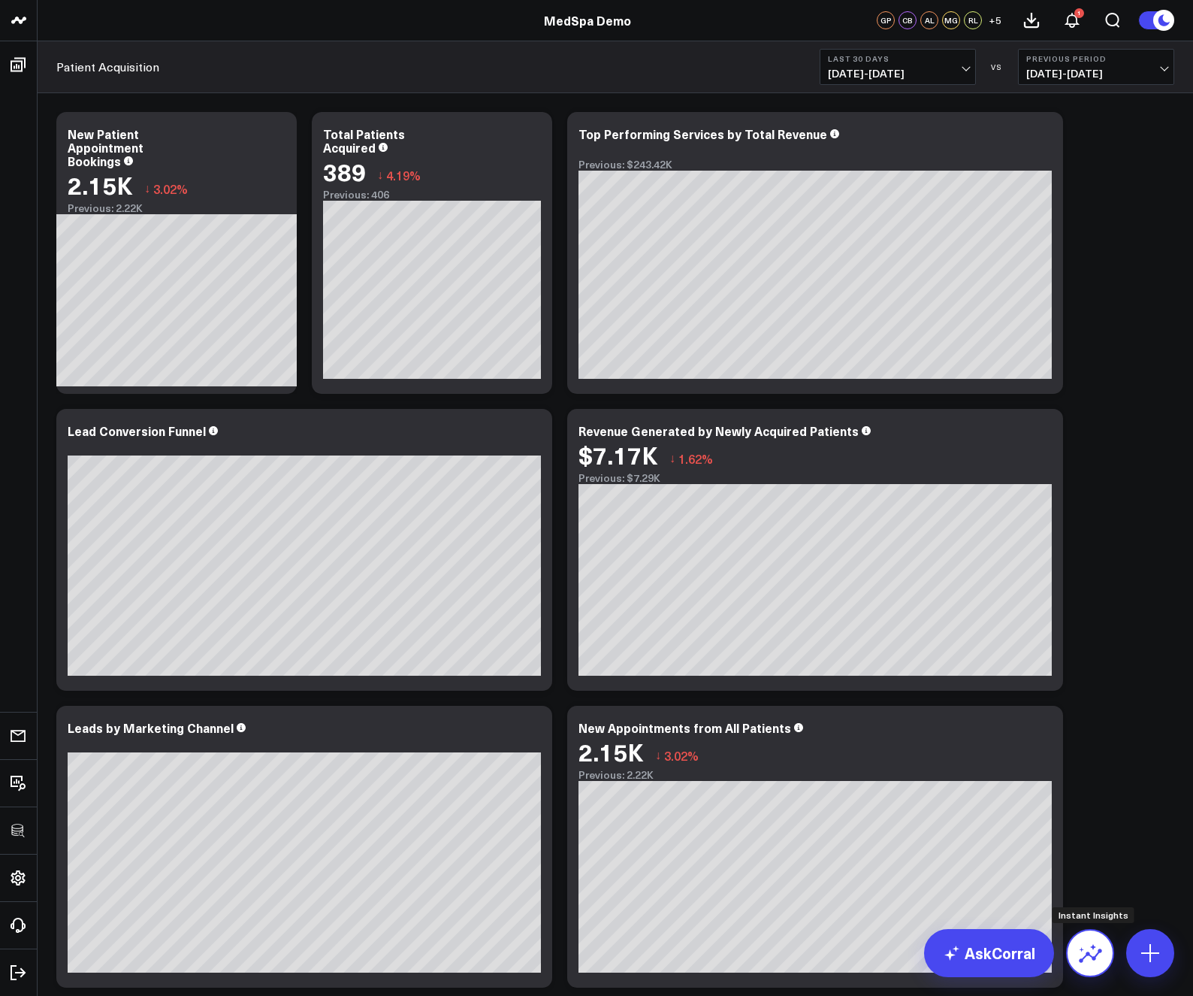
click at [1103, 948] on button at bounding box center [1090, 953] width 48 height 48
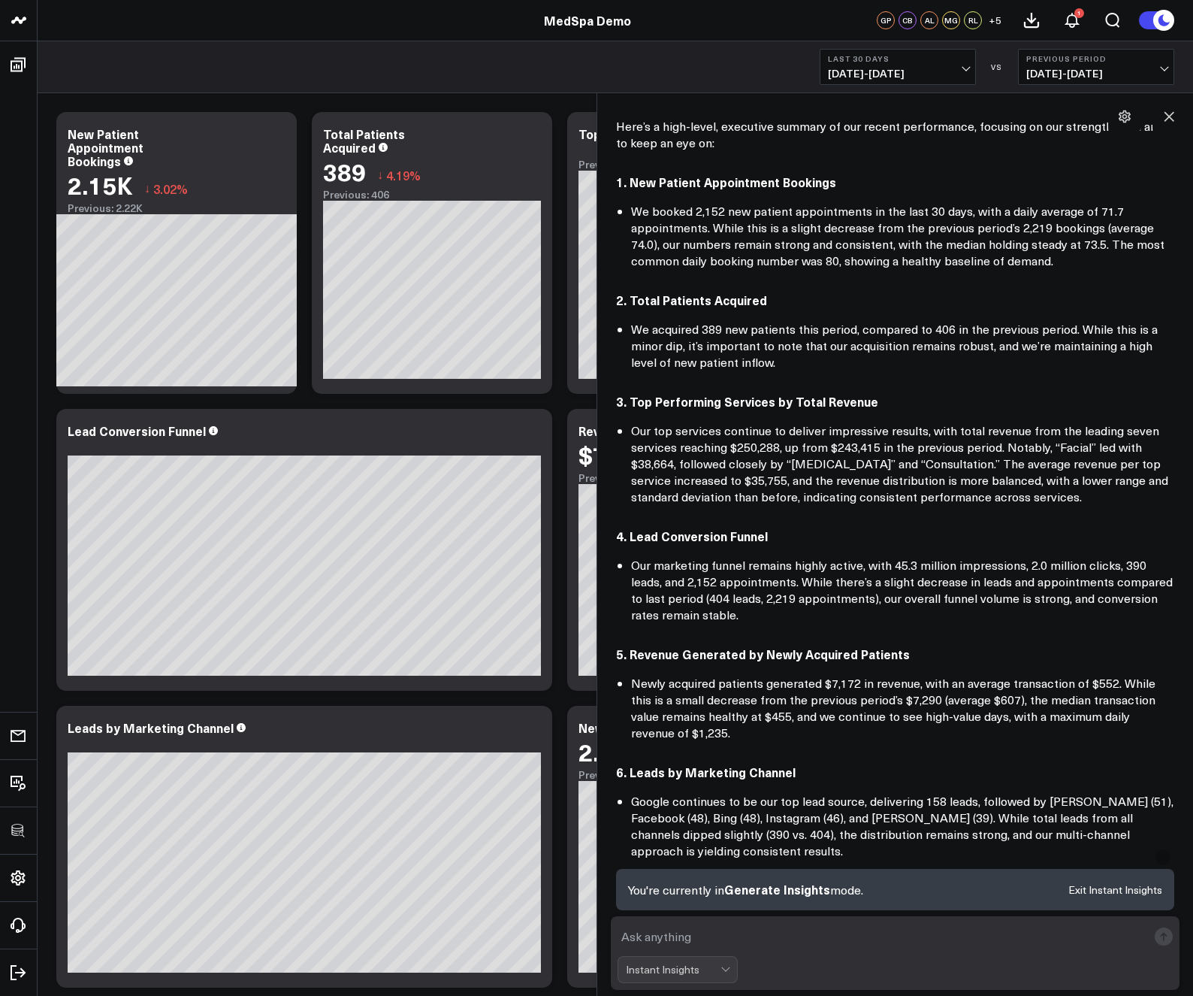
scroll to position [0, 0]
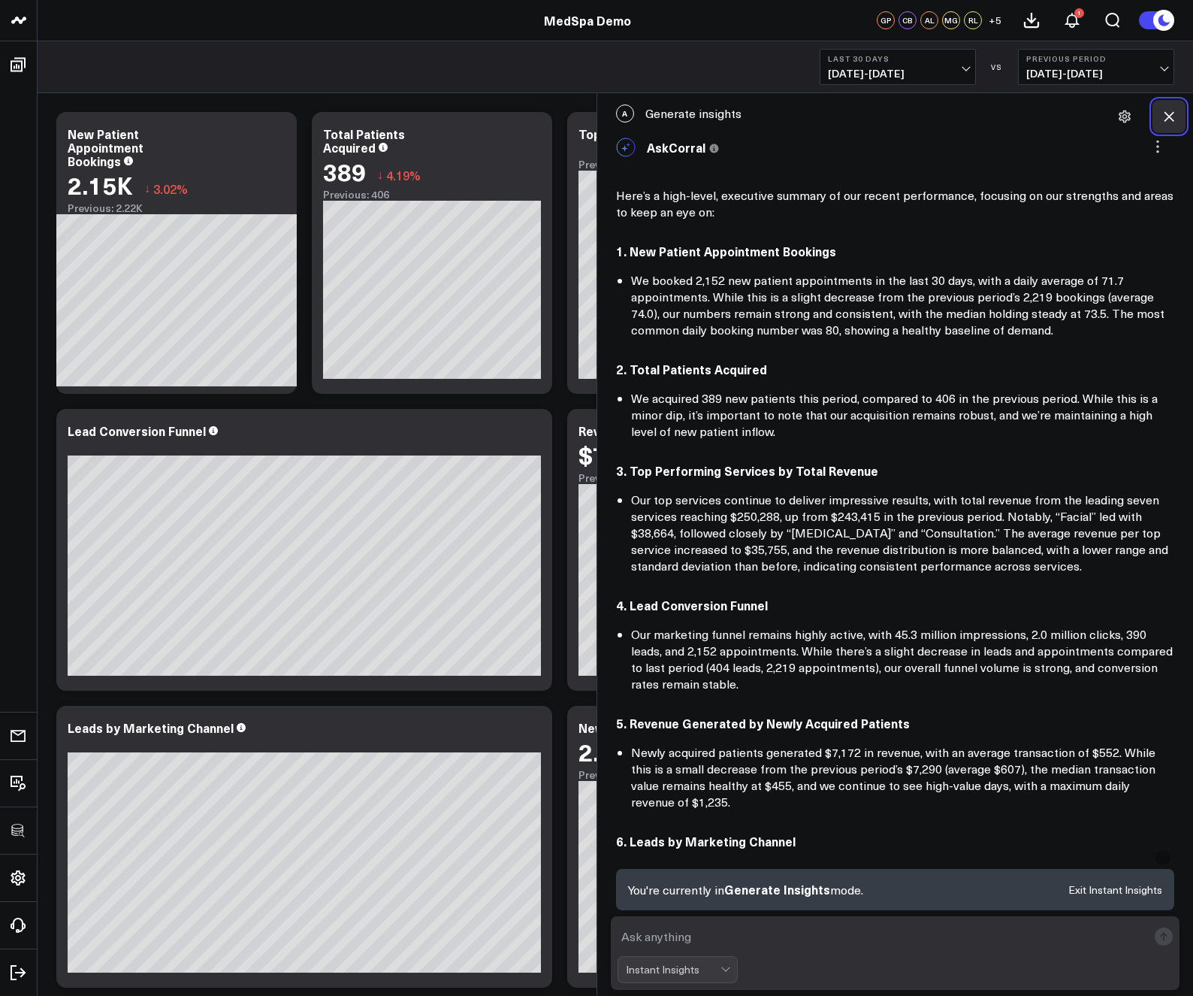
click at [1165, 119] on icon at bounding box center [1169, 116] width 15 height 15
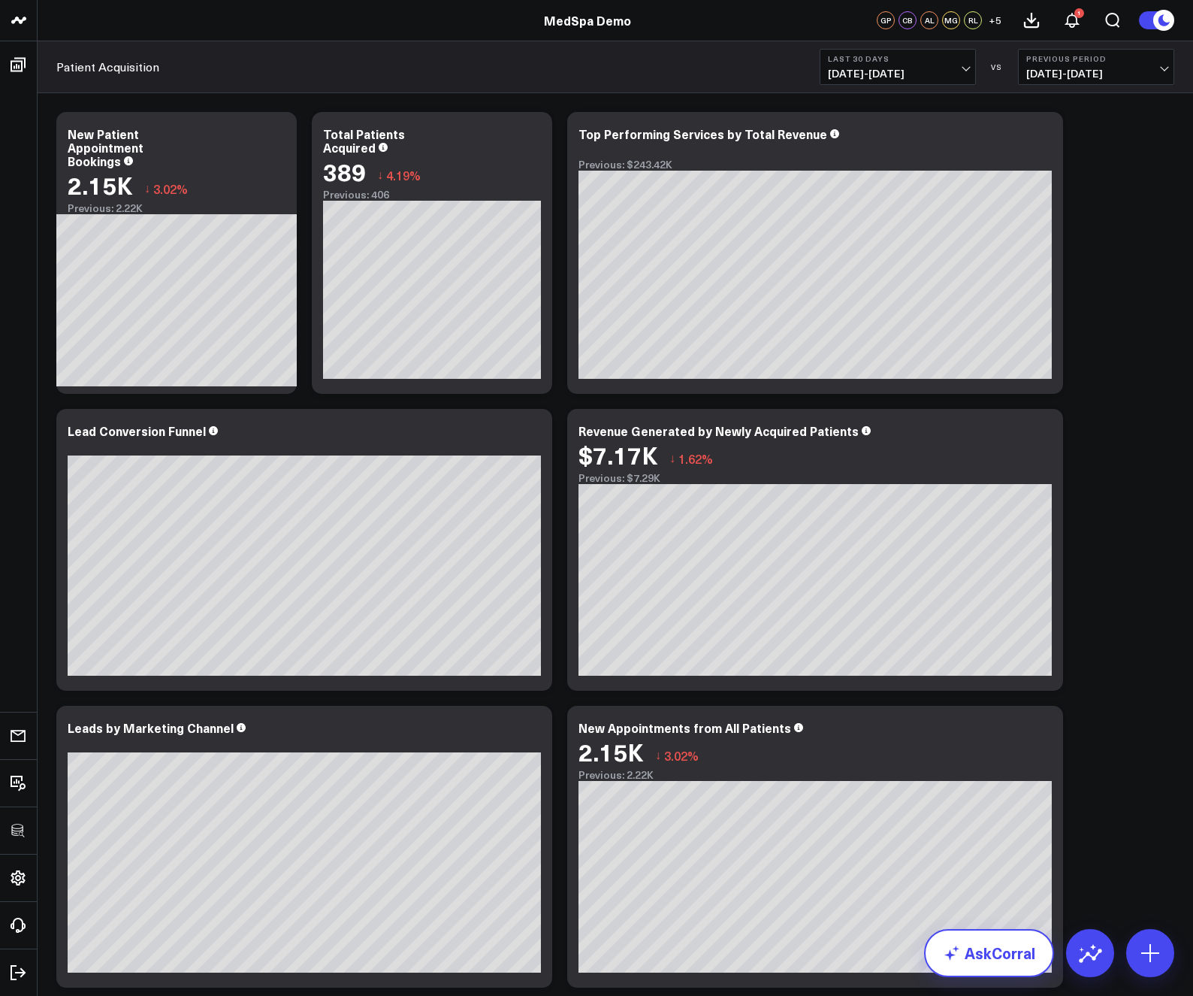
click at [994, 948] on link "AskCorral" at bounding box center [989, 953] width 130 height 48
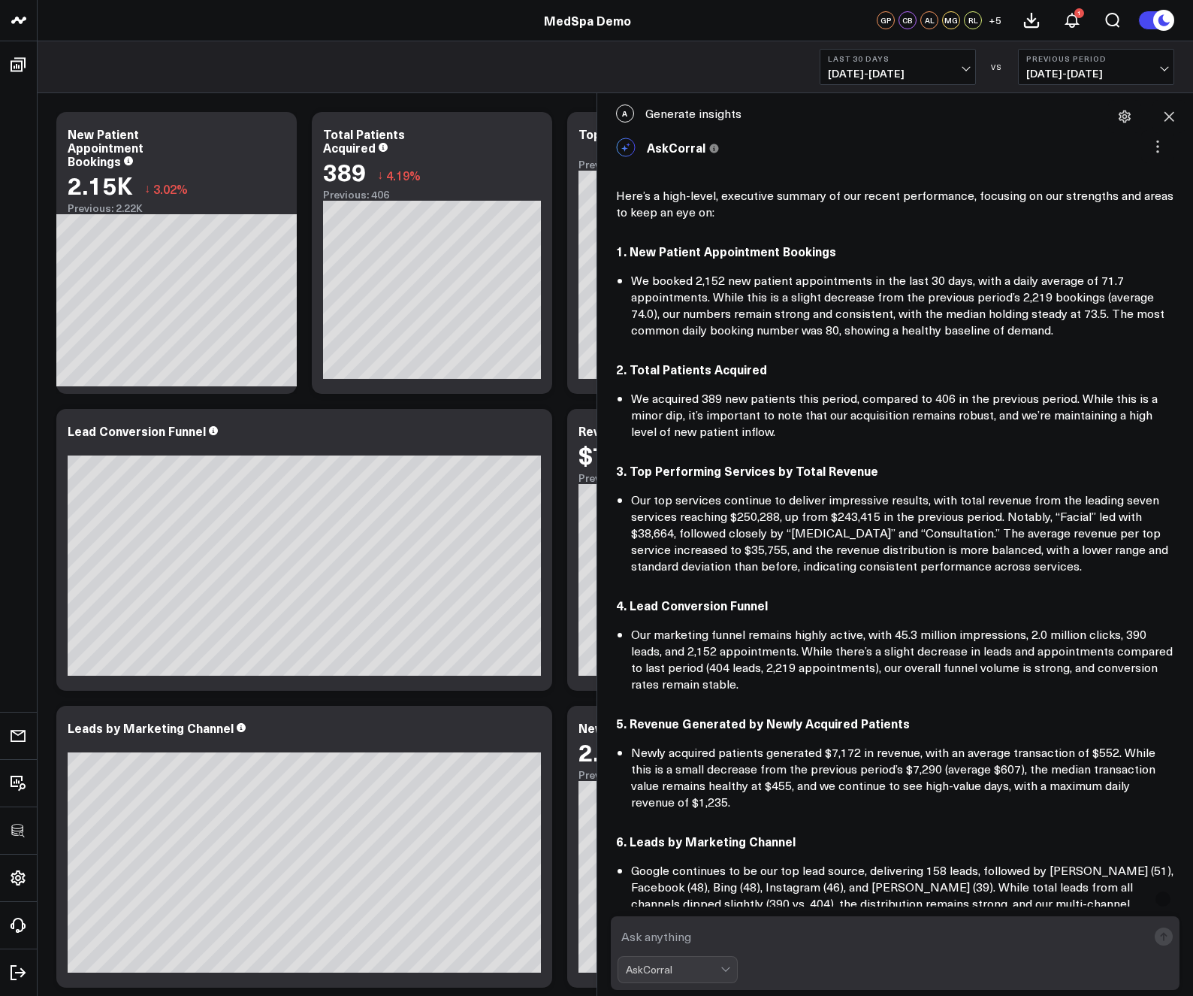
click at [716, 924] on textarea at bounding box center [883, 936] width 531 height 27
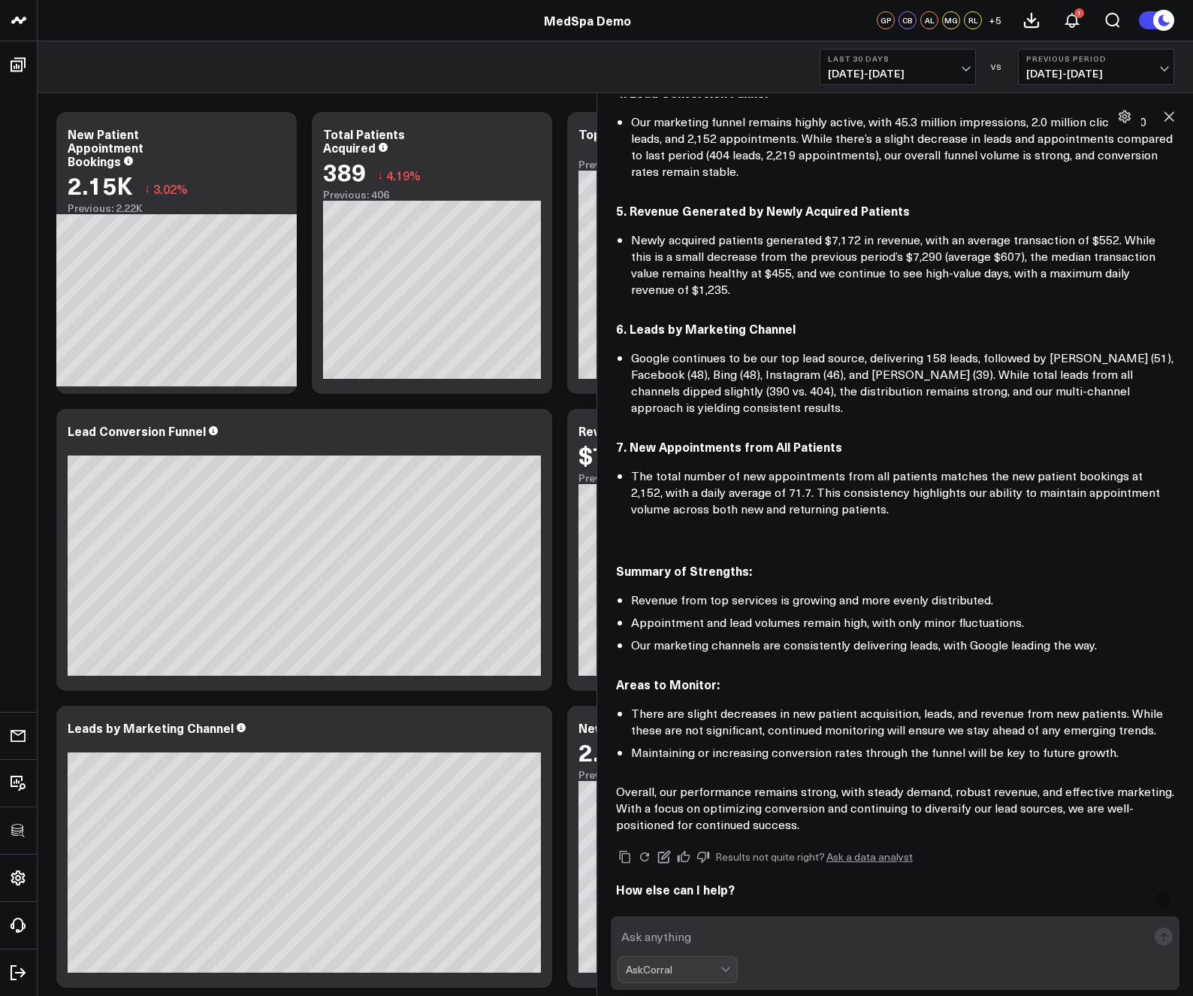
scroll to position [519, 0]
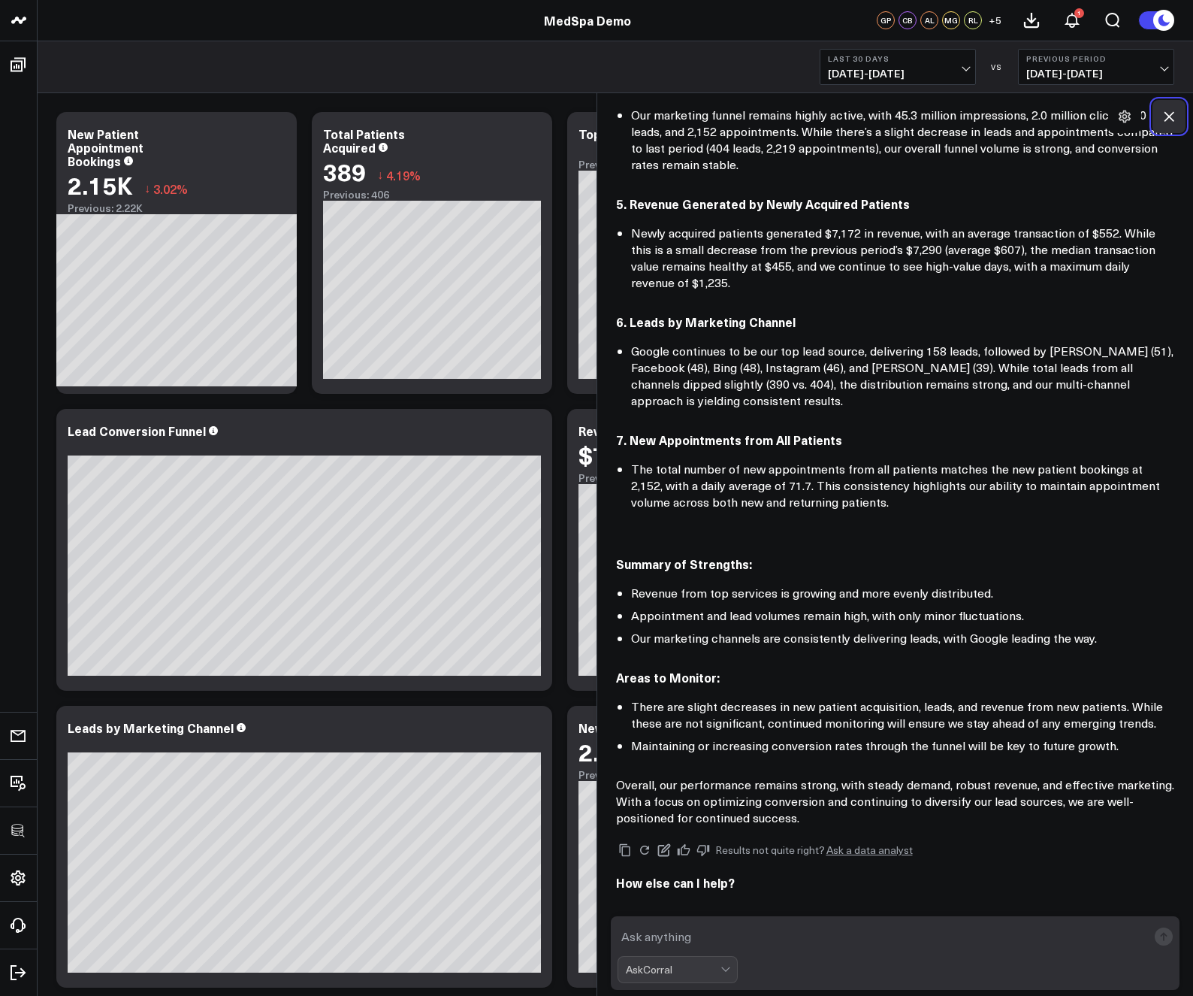
click at [1166, 116] on icon at bounding box center [1169, 116] width 15 height 15
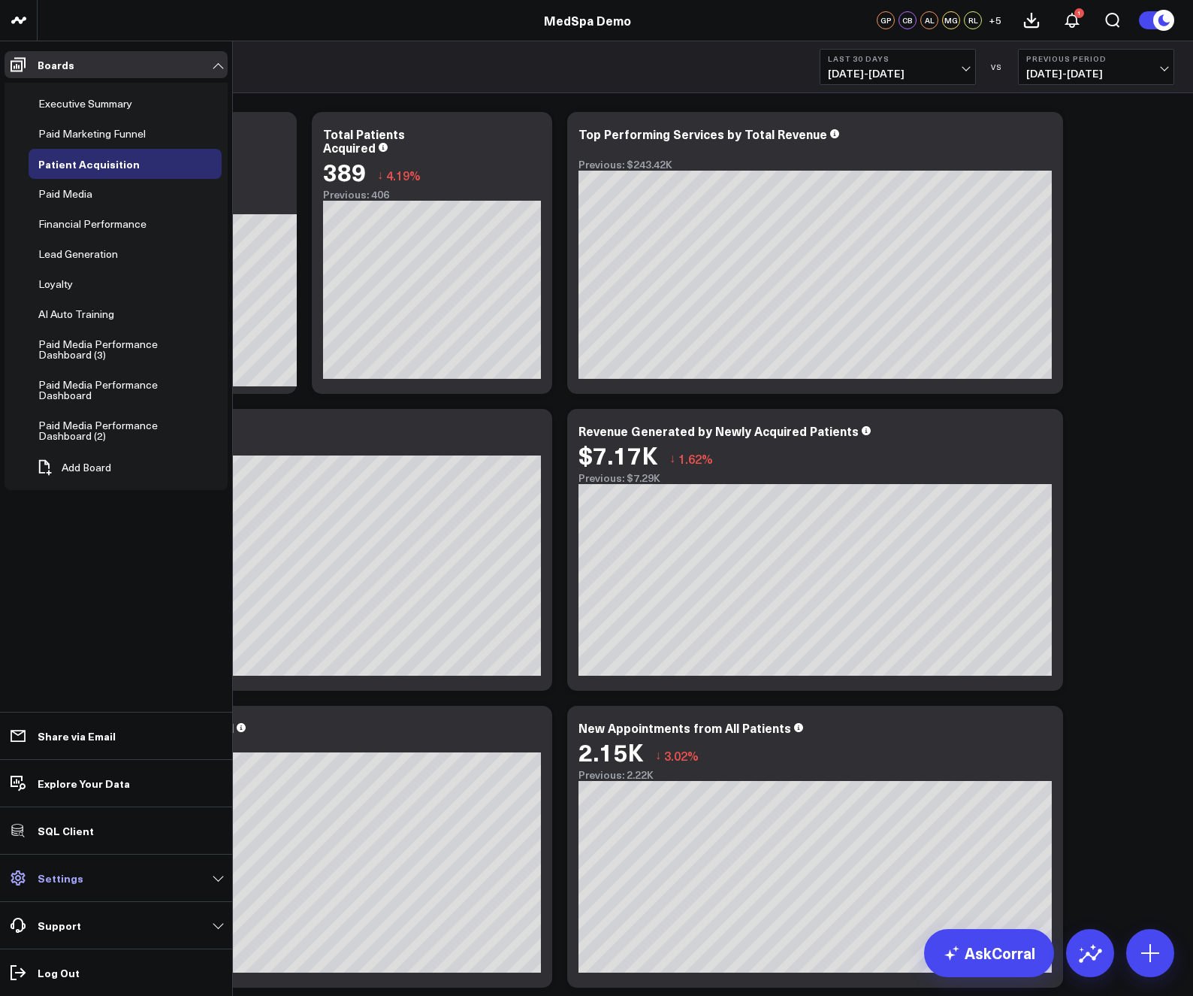
click at [29, 875] on span at bounding box center [18, 877] width 27 height 27
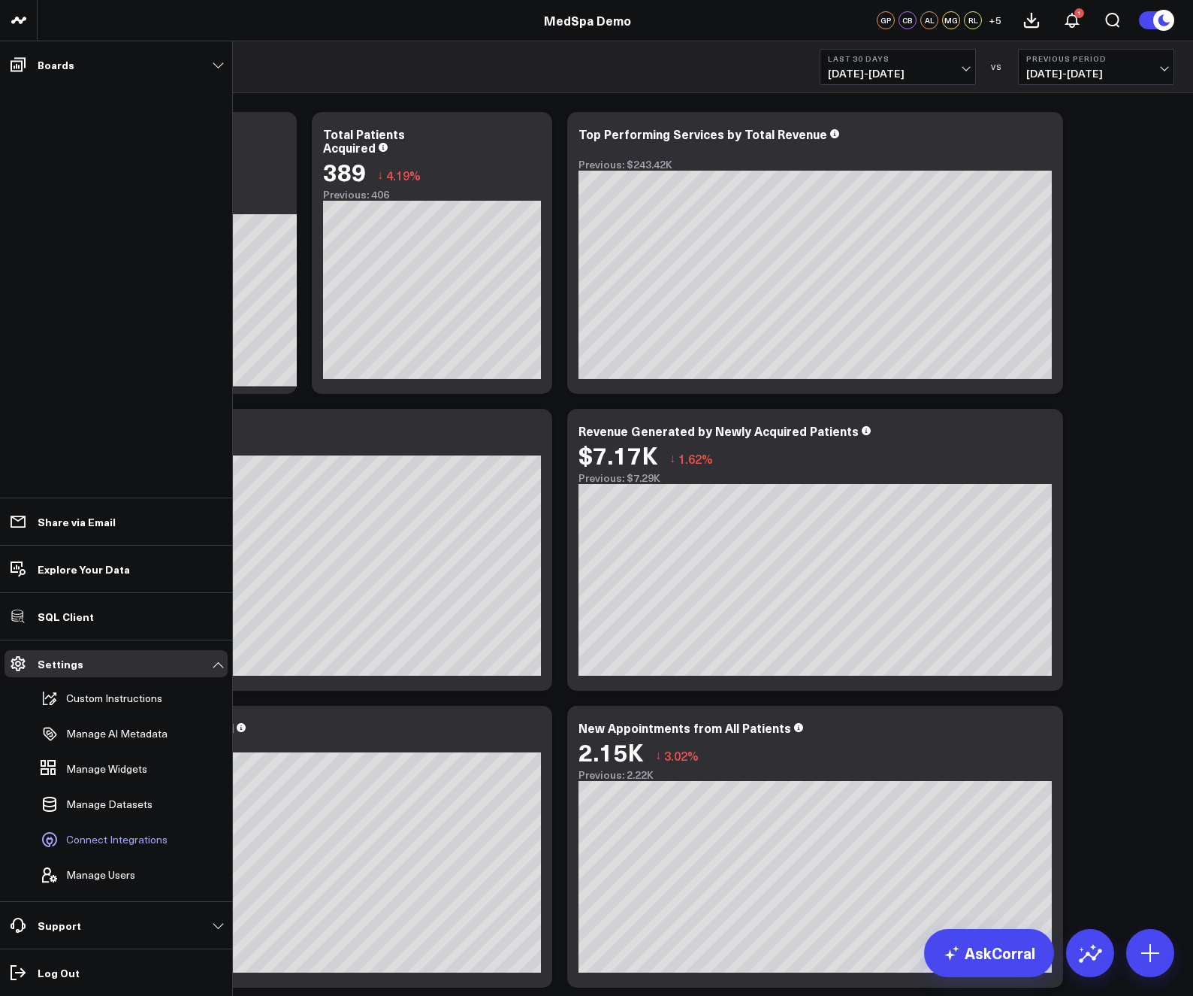
click at [129, 838] on span "Connect Integrations" at bounding box center [116, 839] width 101 height 12
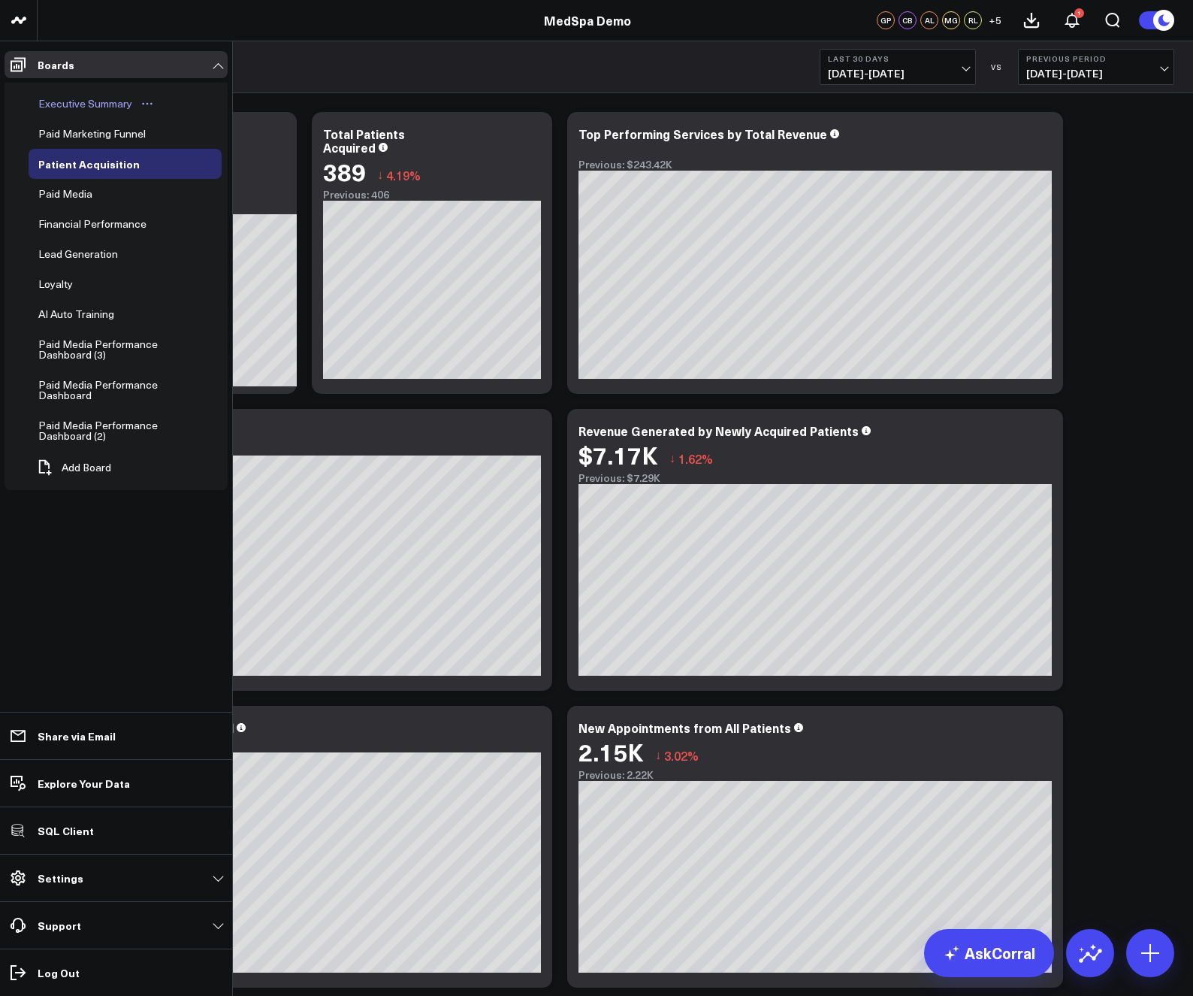
click at [55, 102] on div "Executive Summary" at bounding box center [85, 104] width 101 height 18
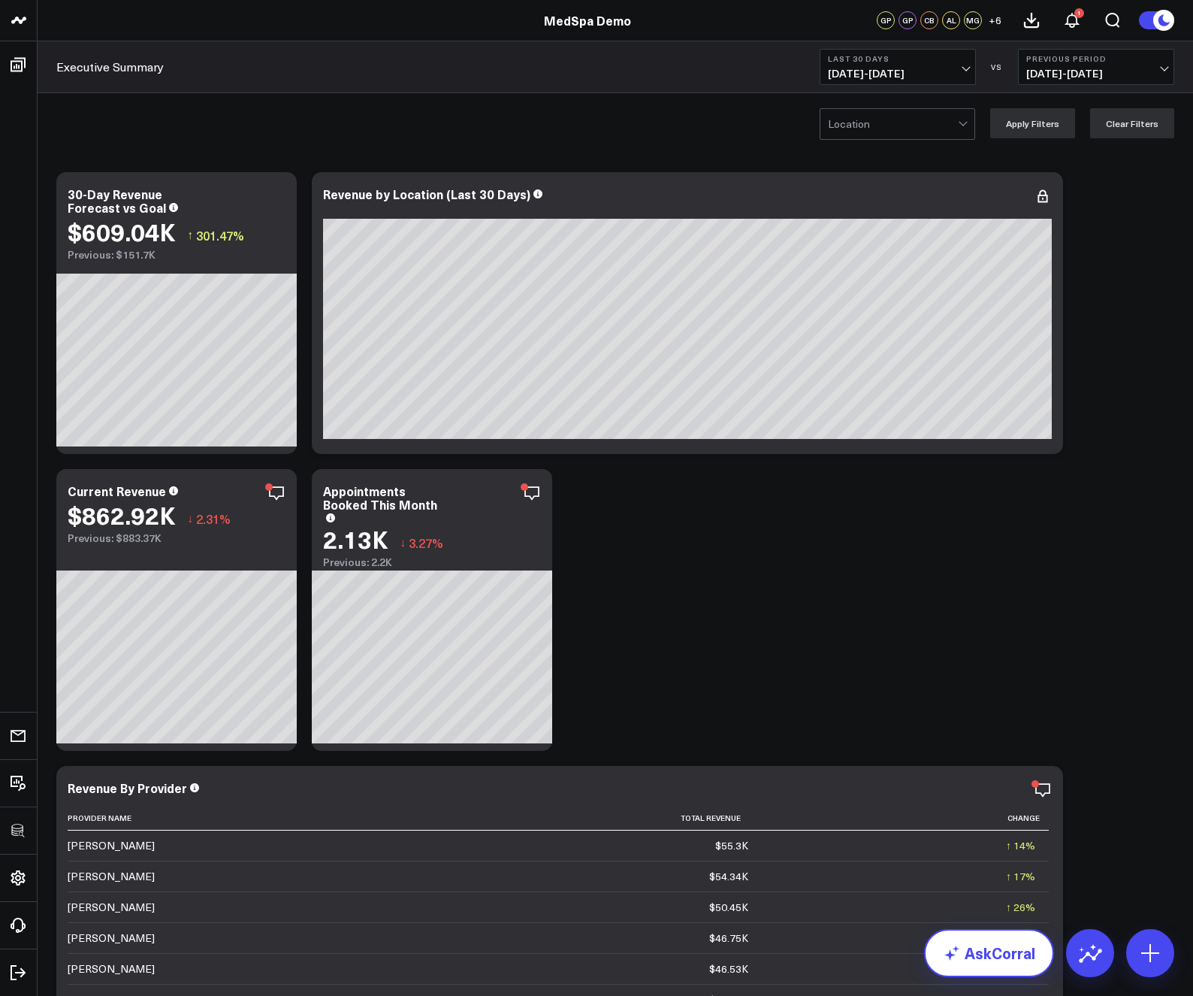
click at [988, 956] on link "AskCorral" at bounding box center [989, 953] width 130 height 48
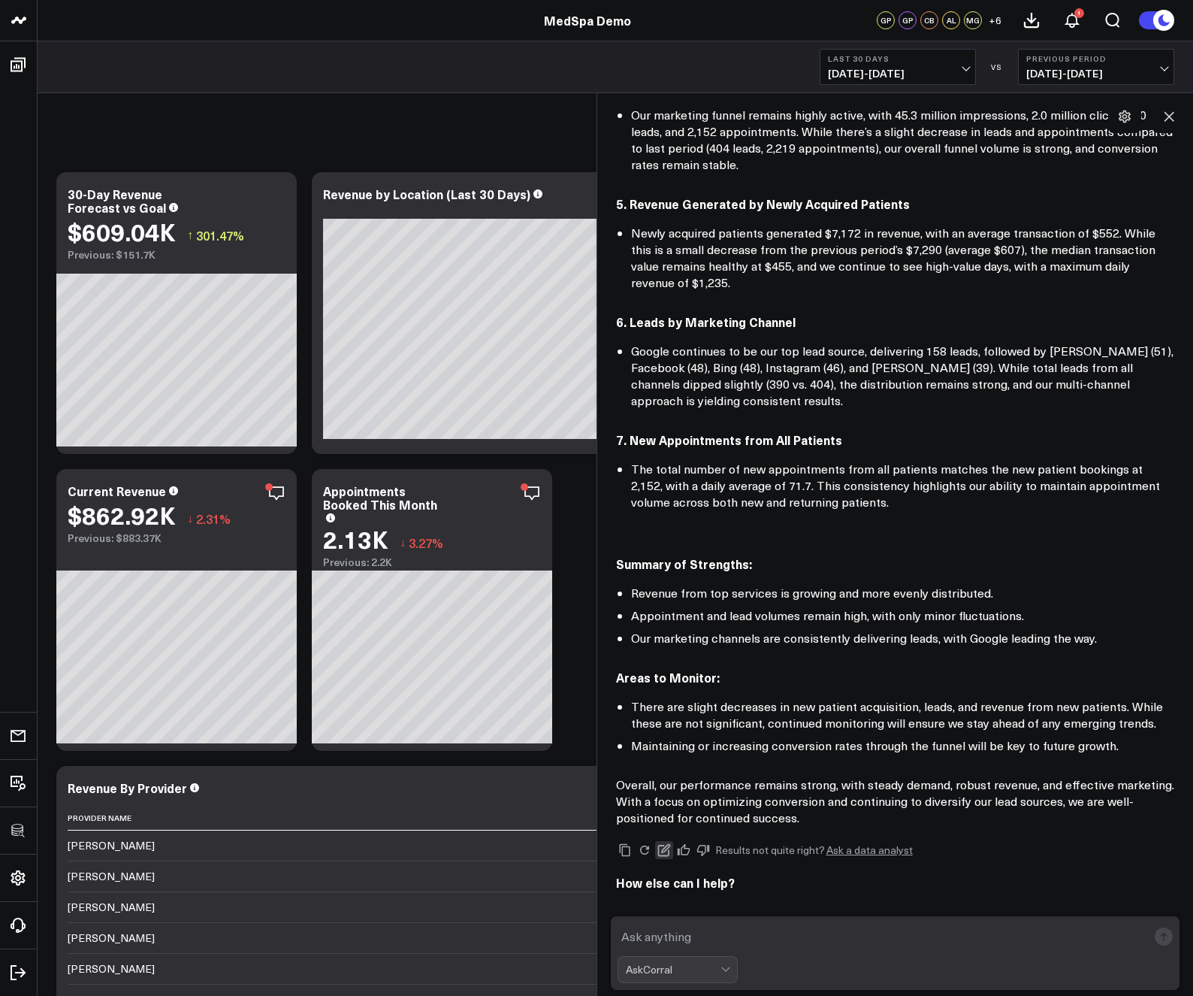
click at [664, 843] on icon at bounding box center [665, 850] width 14 height 14
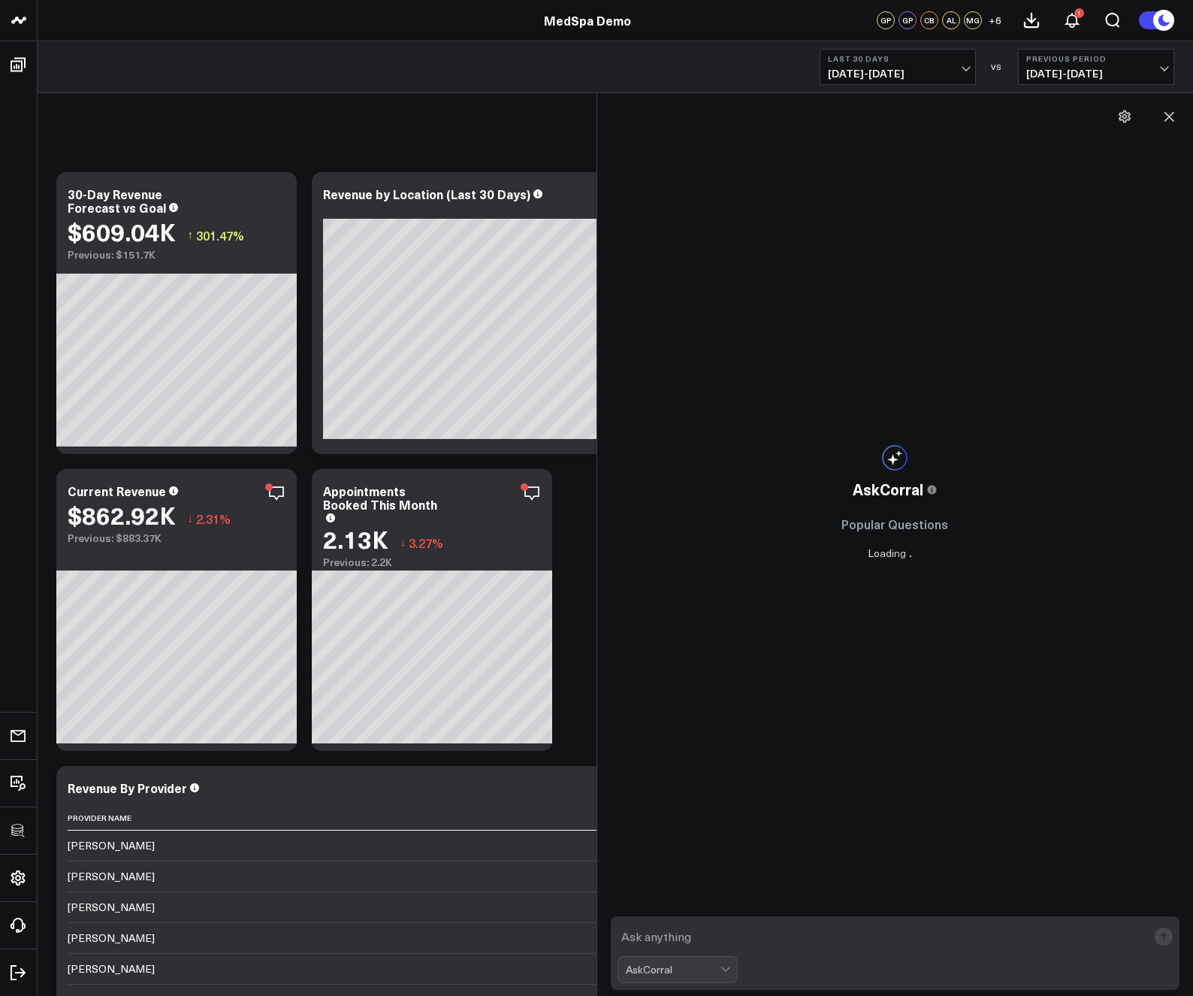
click at [686, 929] on textarea at bounding box center [883, 936] width 531 height 27
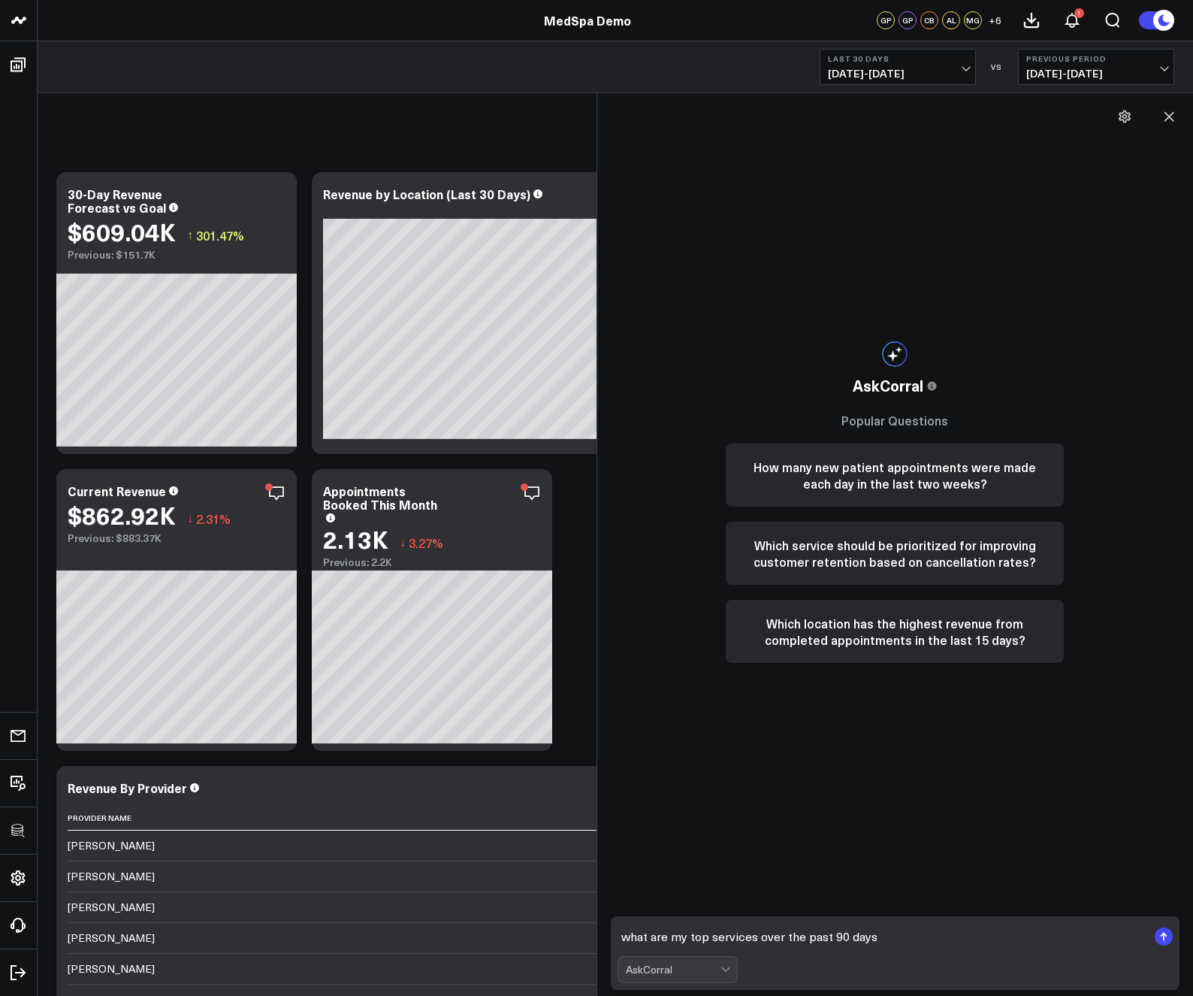
type textarea "what are my top services over the past 90 days?"
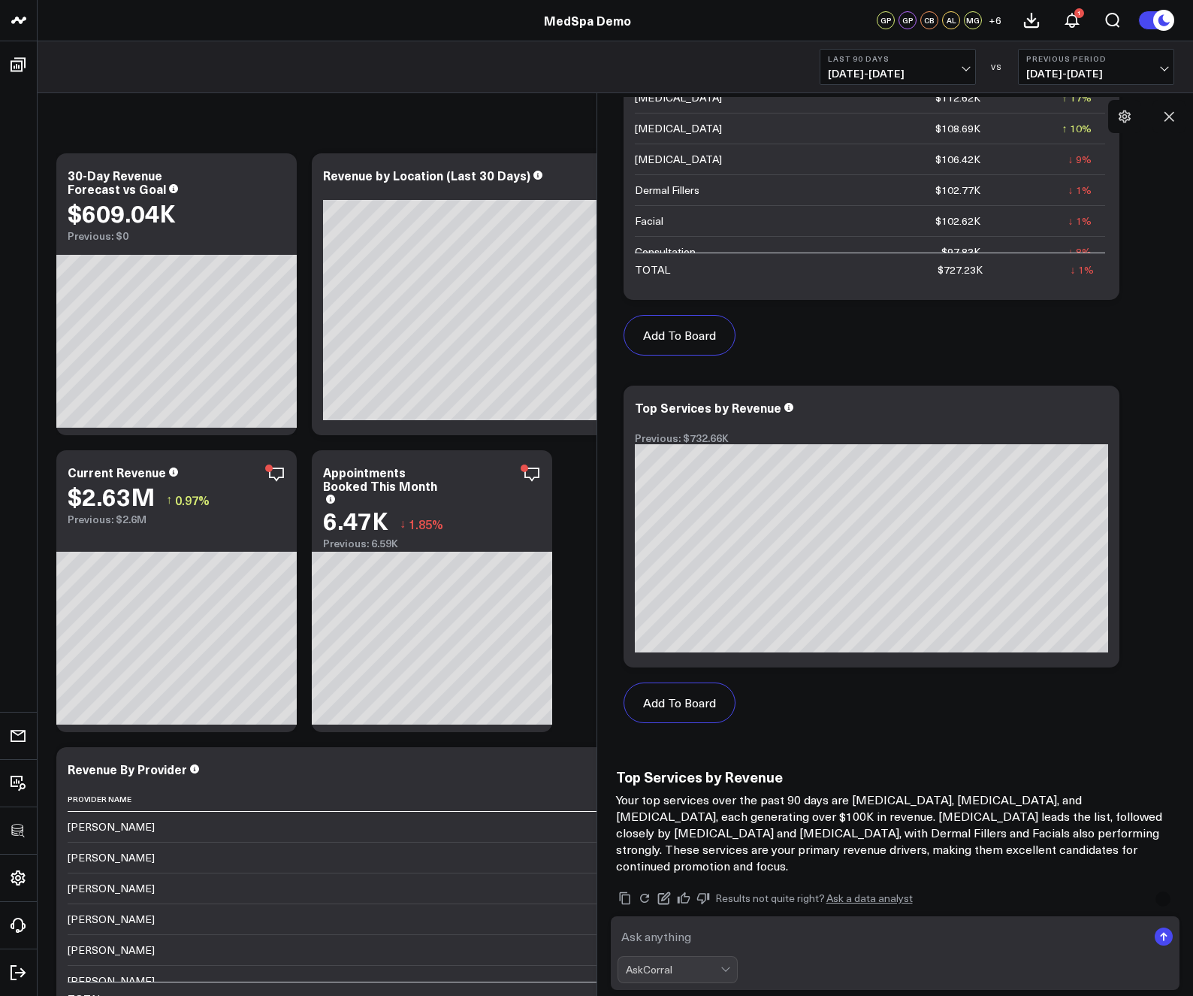
scroll to position [1056, 0]
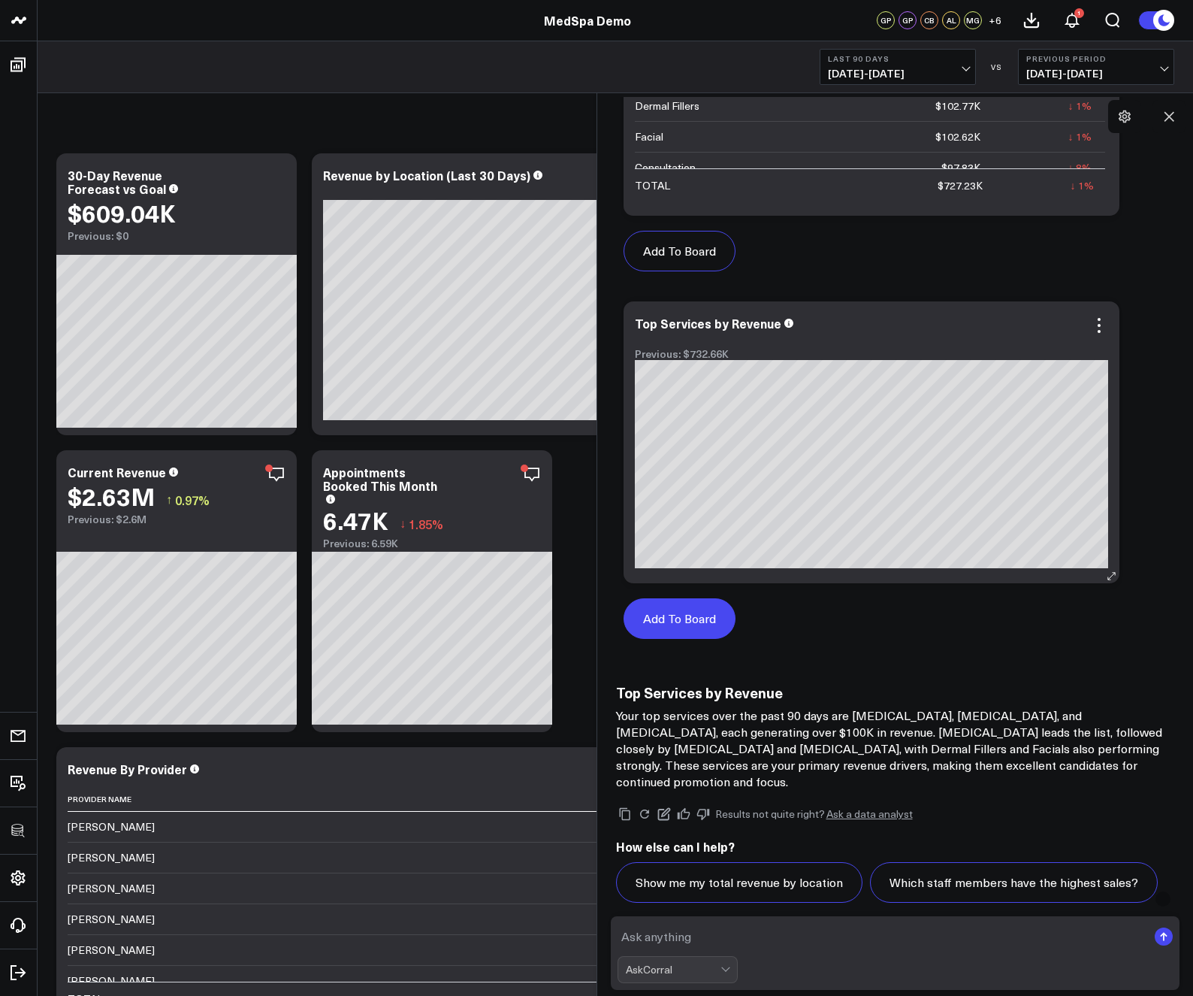
click at [696, 624] on button "Add To Board" at bounding box center [680, 618] width 112 height 41
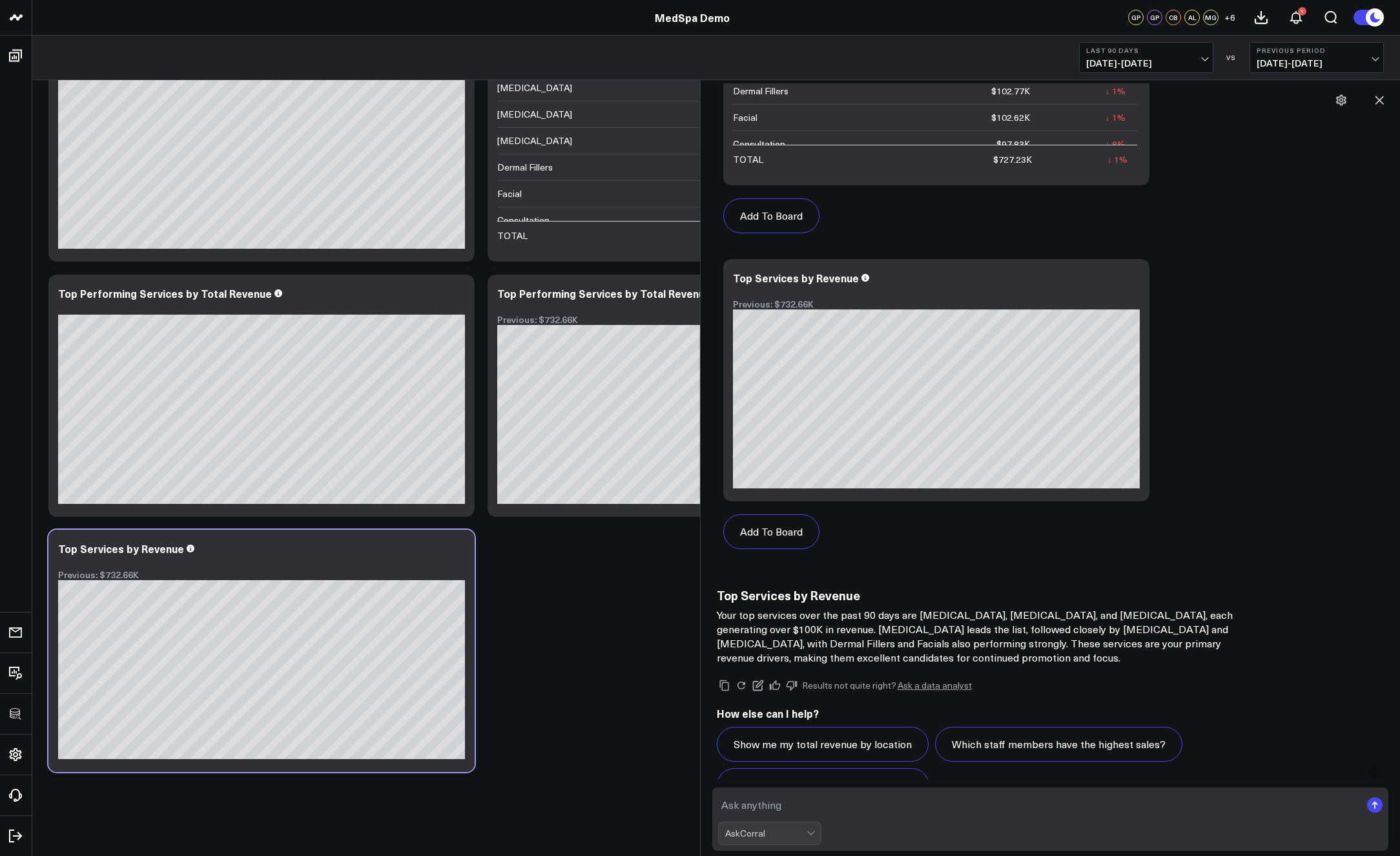
scroll to position [3335, 0]
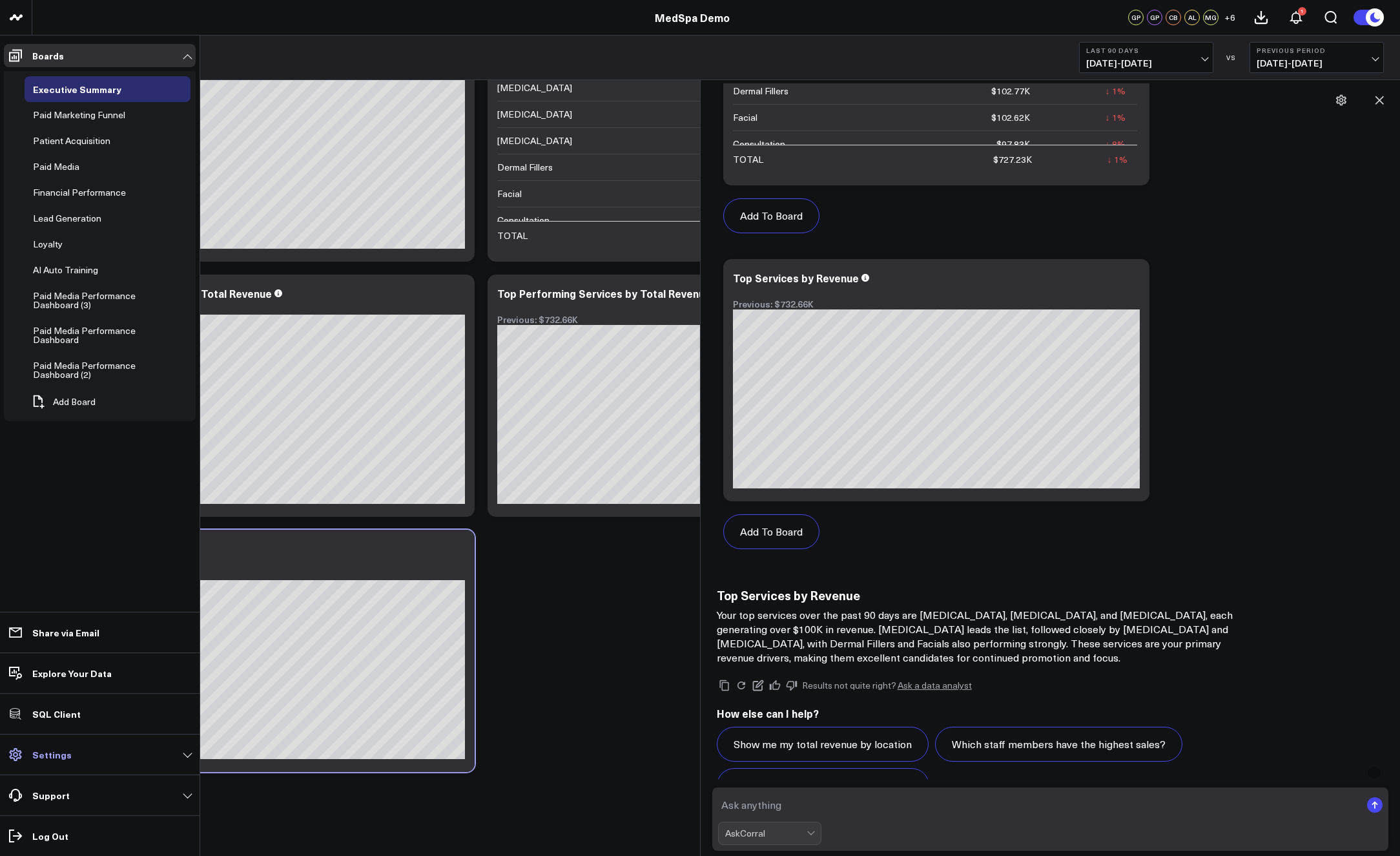
click at [61, 755] on p "Settings" at bounding box center [52, 755] width 40 height 10
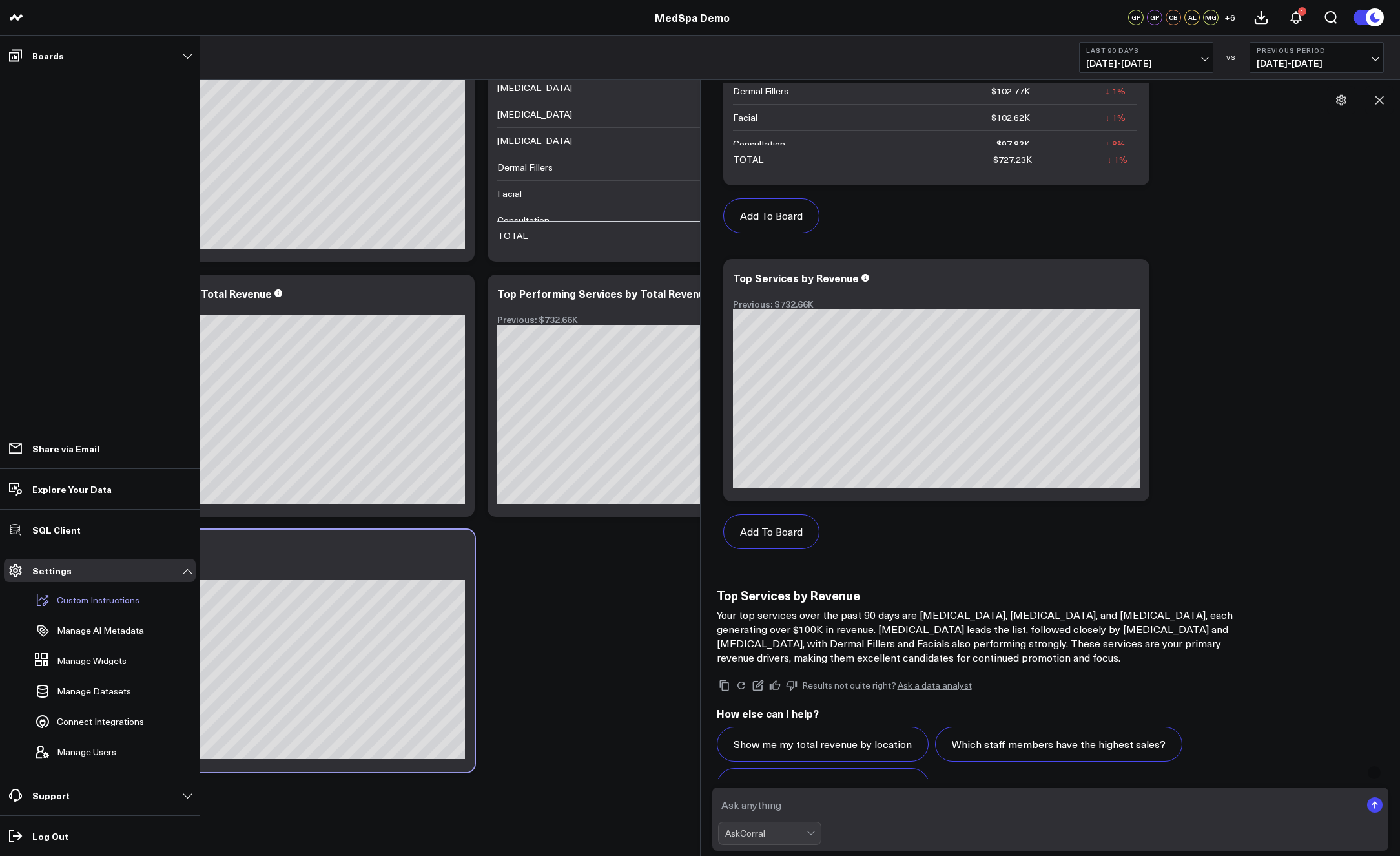
click at [101, 607] on button "Custom Instructions" at bounding box center [85, 600] width 110 height 28
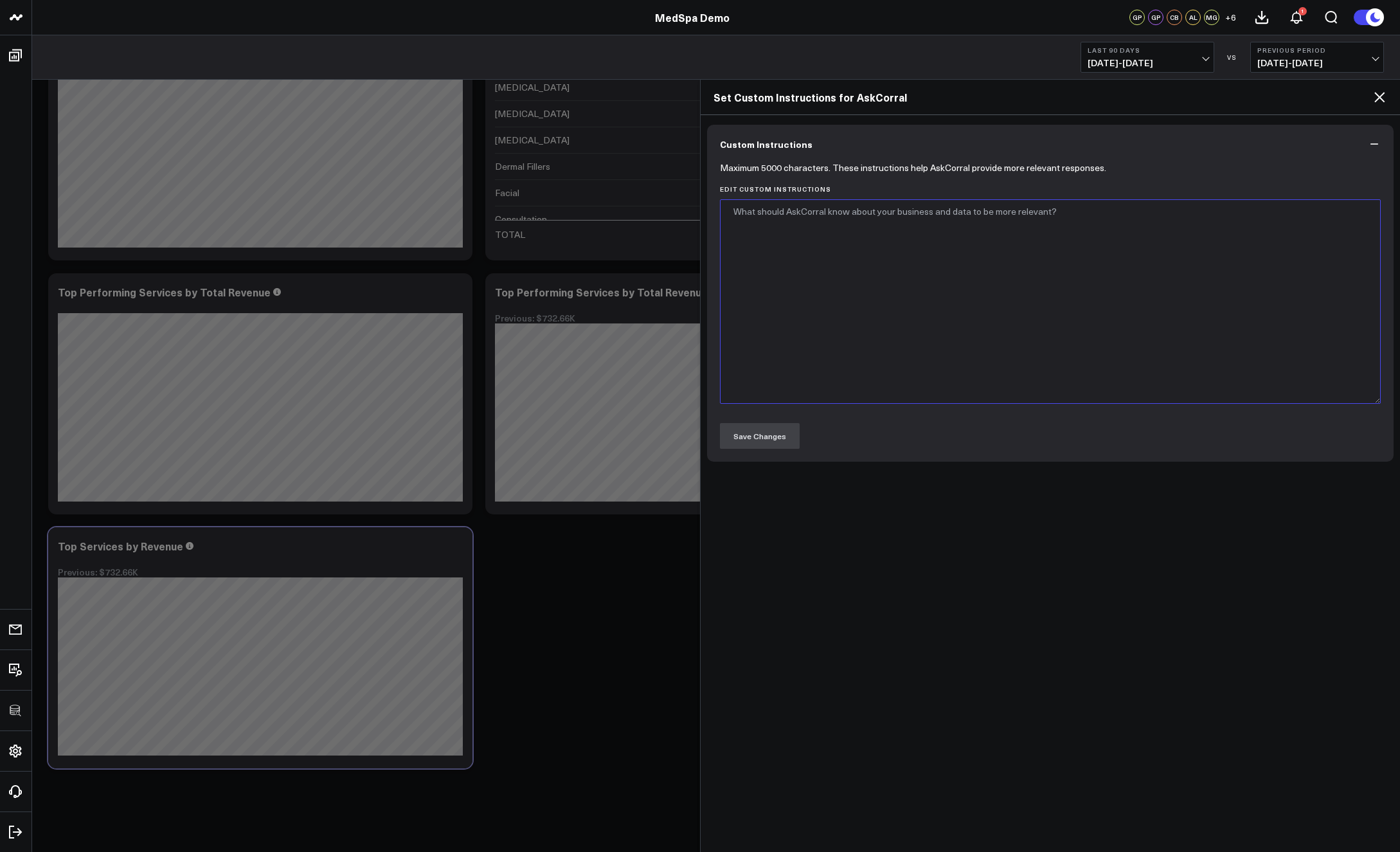
click at [842, 301] on textarea "Edit Custom Instructions" at bounding box center [1050, 301] width 661 height 204
click at [1361, 99] on icon at bounding box center [1379, 97] width 15 height 15
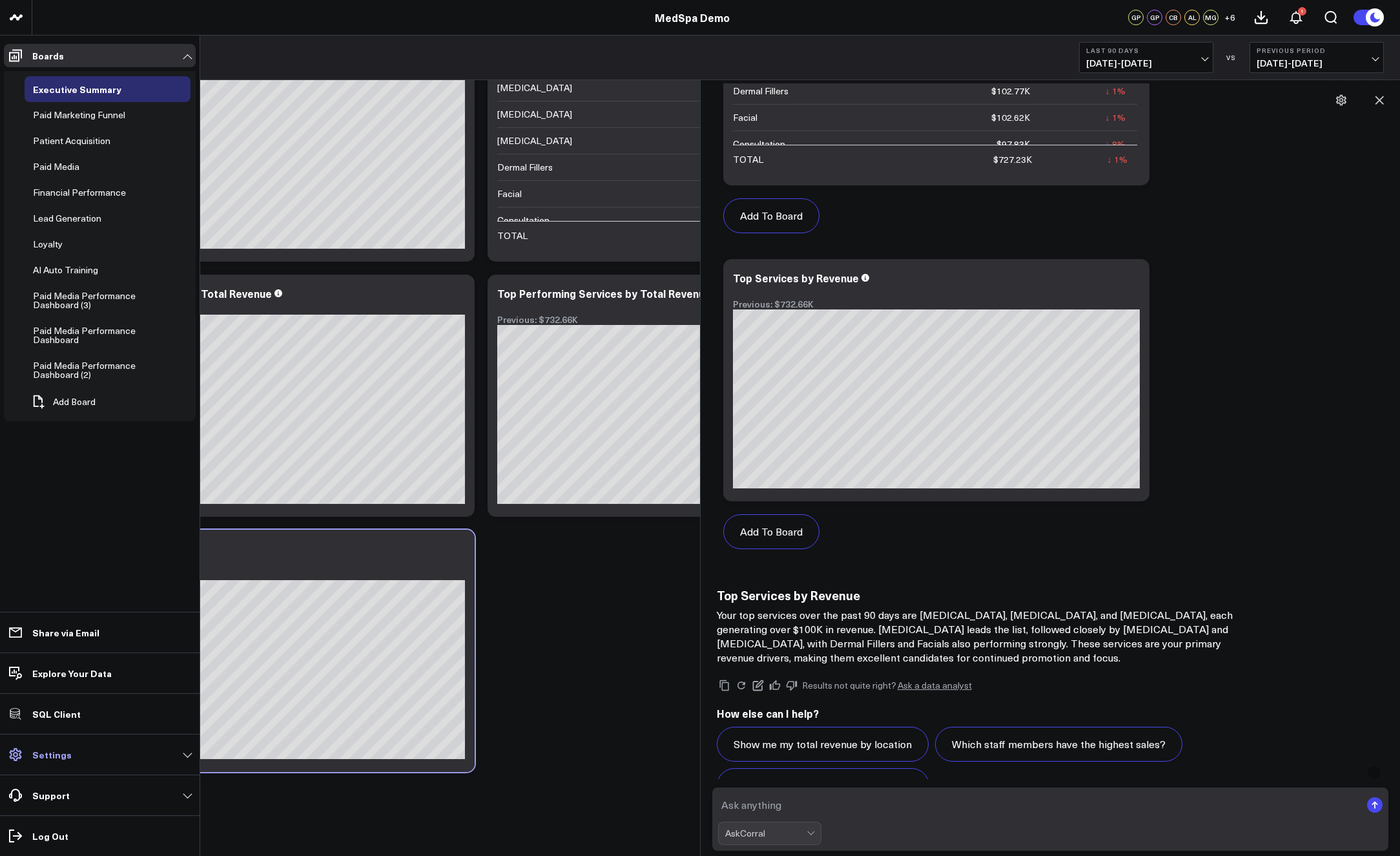
click at [66, 753] on p "Settings" at bounding box center [52, 755] width 40 height 10
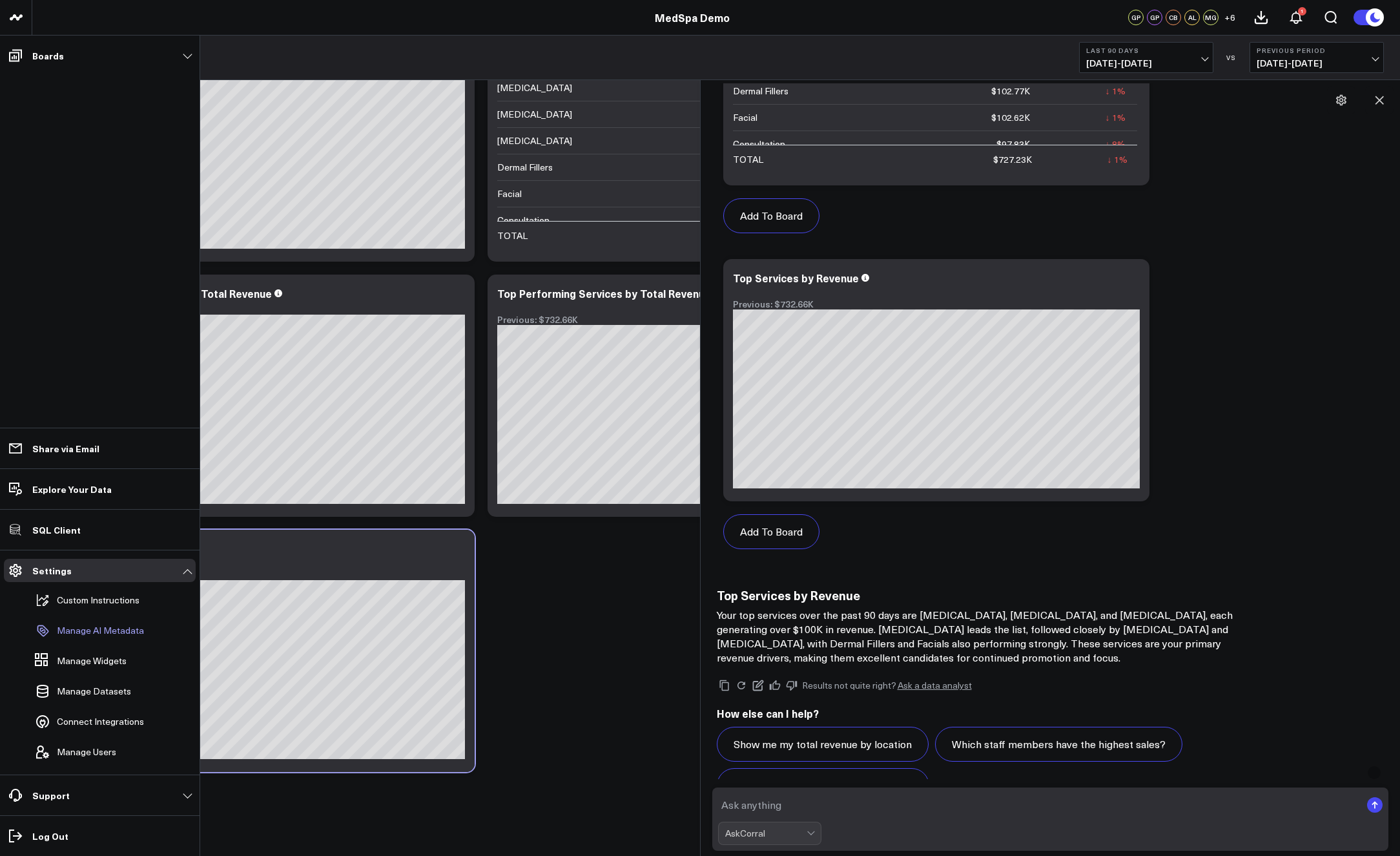
click at [101, 633] on p "Manage AI Metadata" at bounding box center [100, 631] width 87 height 10
